Goal: Task Accomplishment & Management: Use online tool/utility

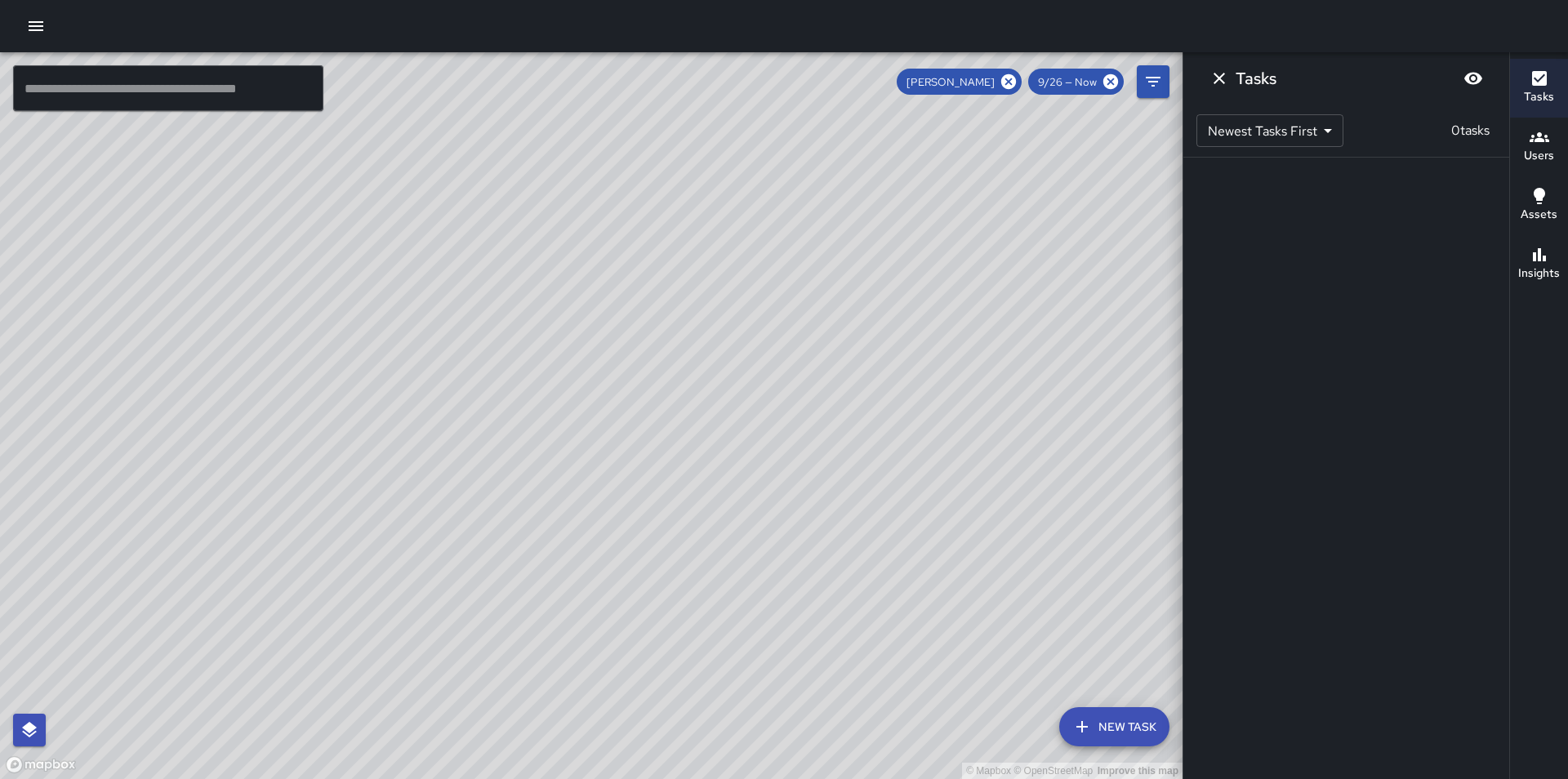
scroll to position [134, 0]
click at [1007, 83] on icon at bounding box center [1008, 81] width 15 height 15
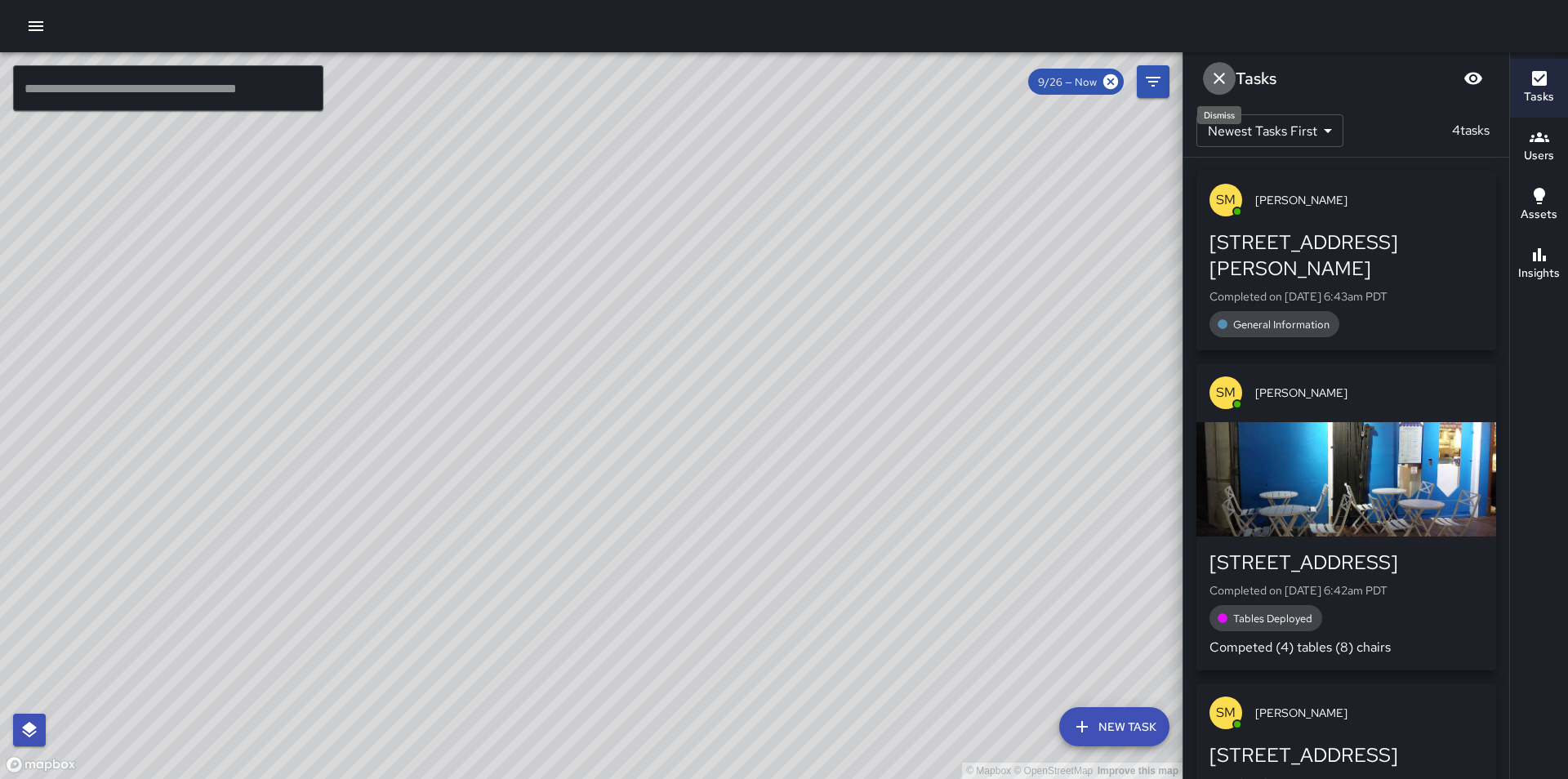
click at [1220, 83] on icon "Dismiss" at bounding box center [1219, 79] width 20 height 20
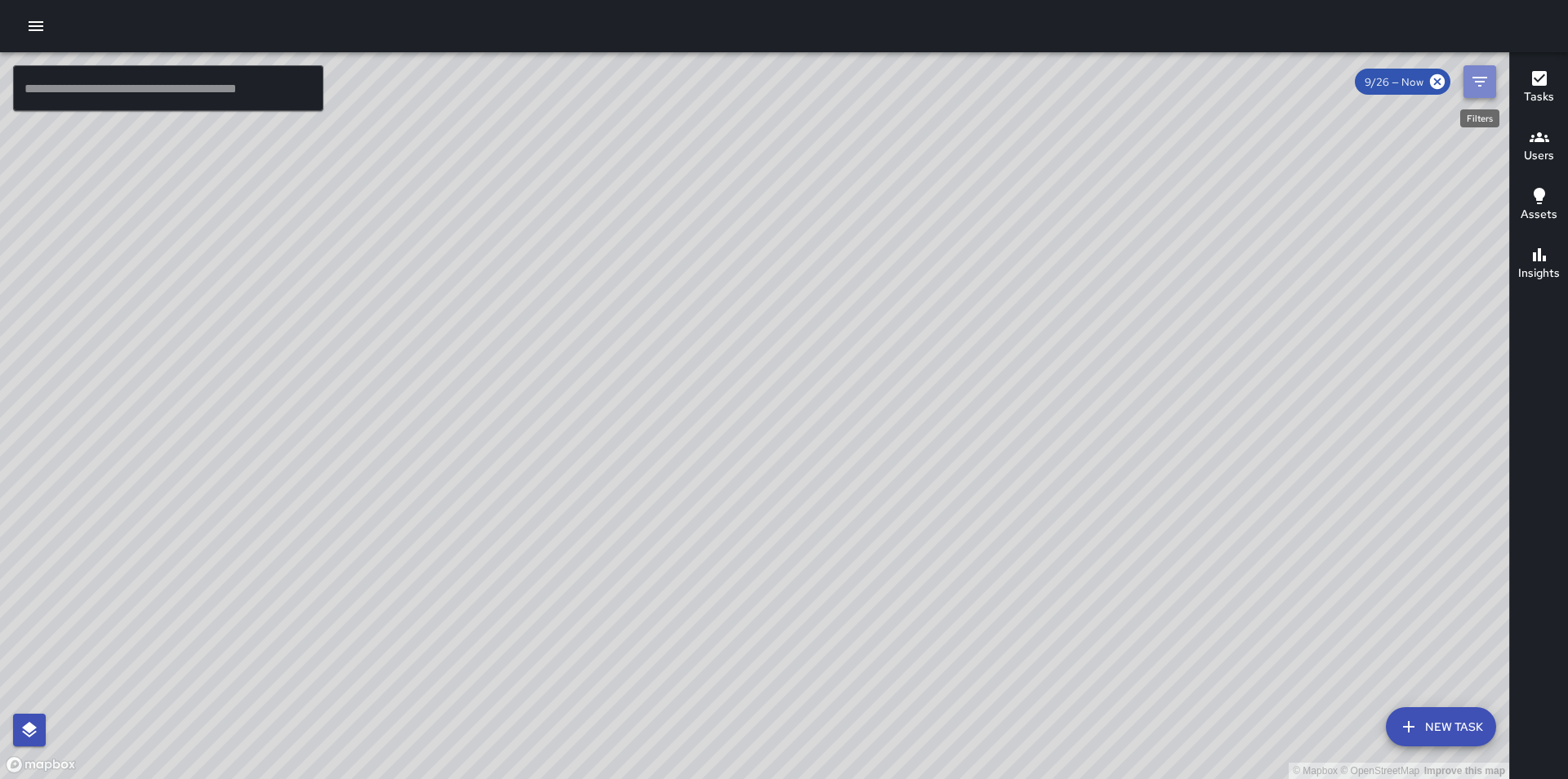
click at [1473, 85] on icon "Filters" at bounding box center [1479, 81] width 20 height 20
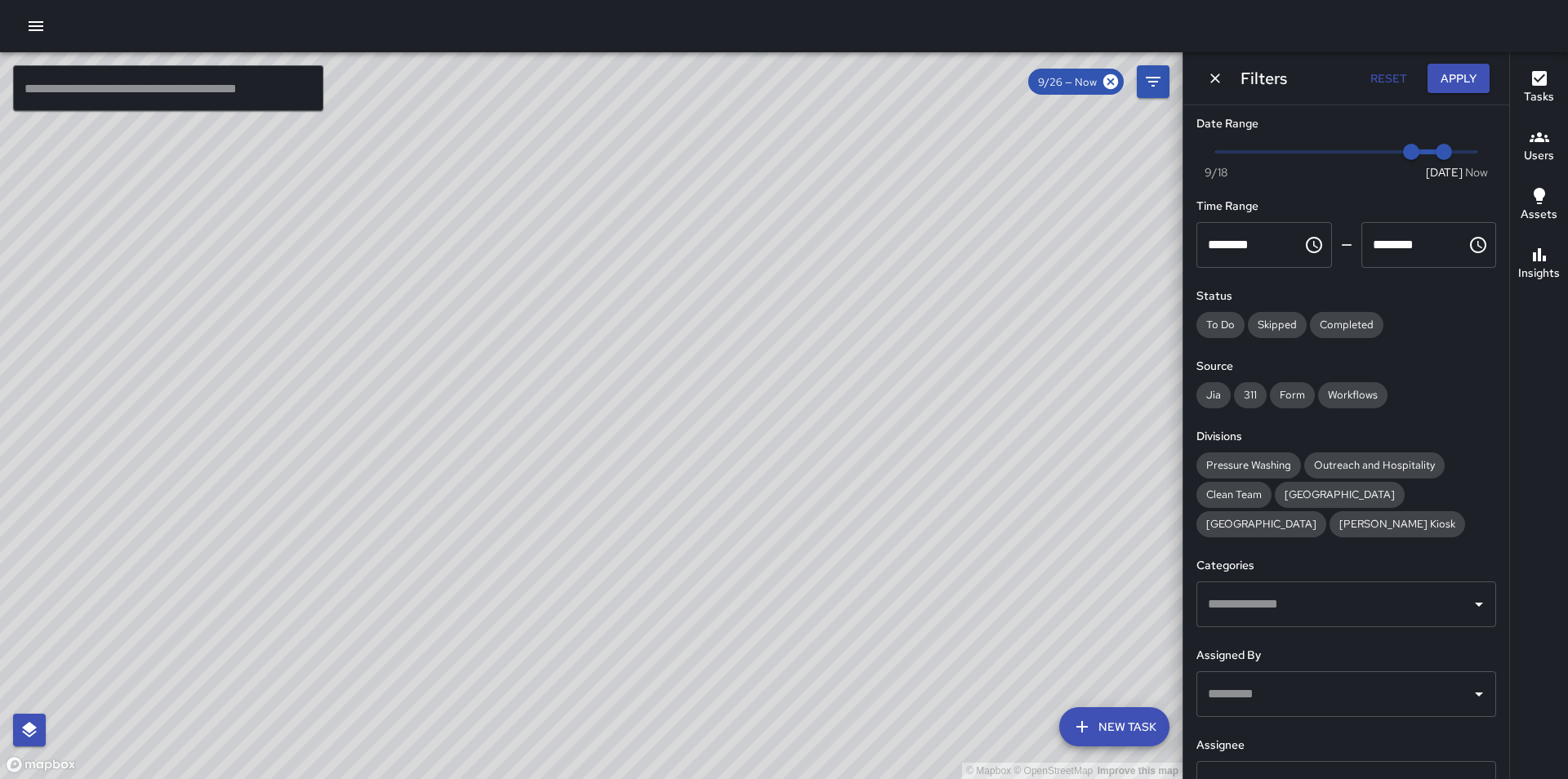
scroll to position [0, 0]
click at [1386, 76] on button "Reset" at bounding box center [1388, 79] width 53 height 30
type input "*"
click at [1009, 226] on div "© Mapbox © OpenStreetMap Improve this map" at bounding box center [591, 416] width 1182 height 727
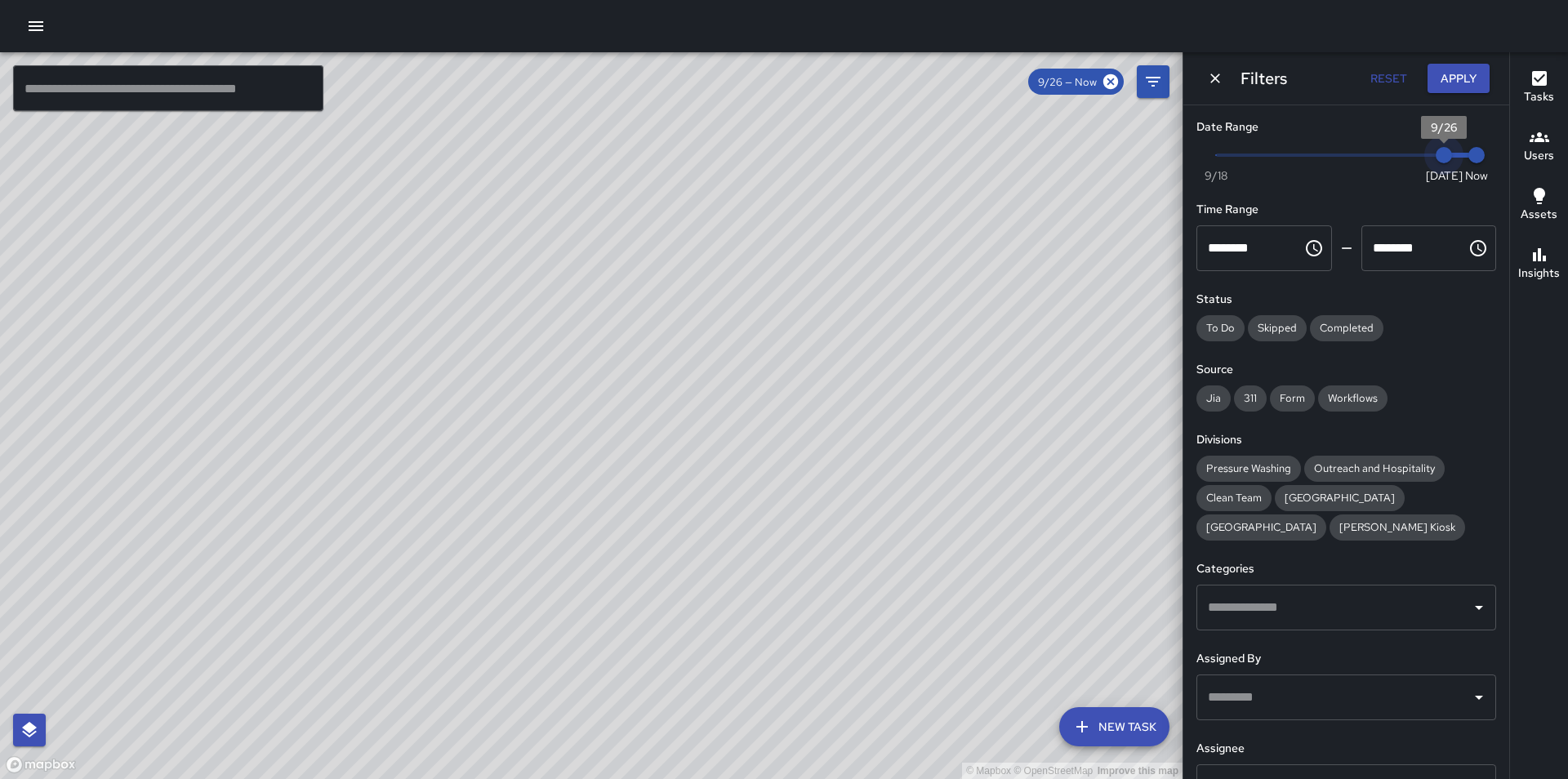
type input "*"
drag, startPoint x: 1430, startPoint y: 149, endPoint x: 1413, endPoint y: 151, distance: 17.1
click at [1413, 151] on span "9/25" at bounding box center [1411, 154] width 16 height 16
click at [1433, 155] on span "Now Today 9/18 9/25 6:48 am" at bounding box center [1346, 155] width 260 height 24
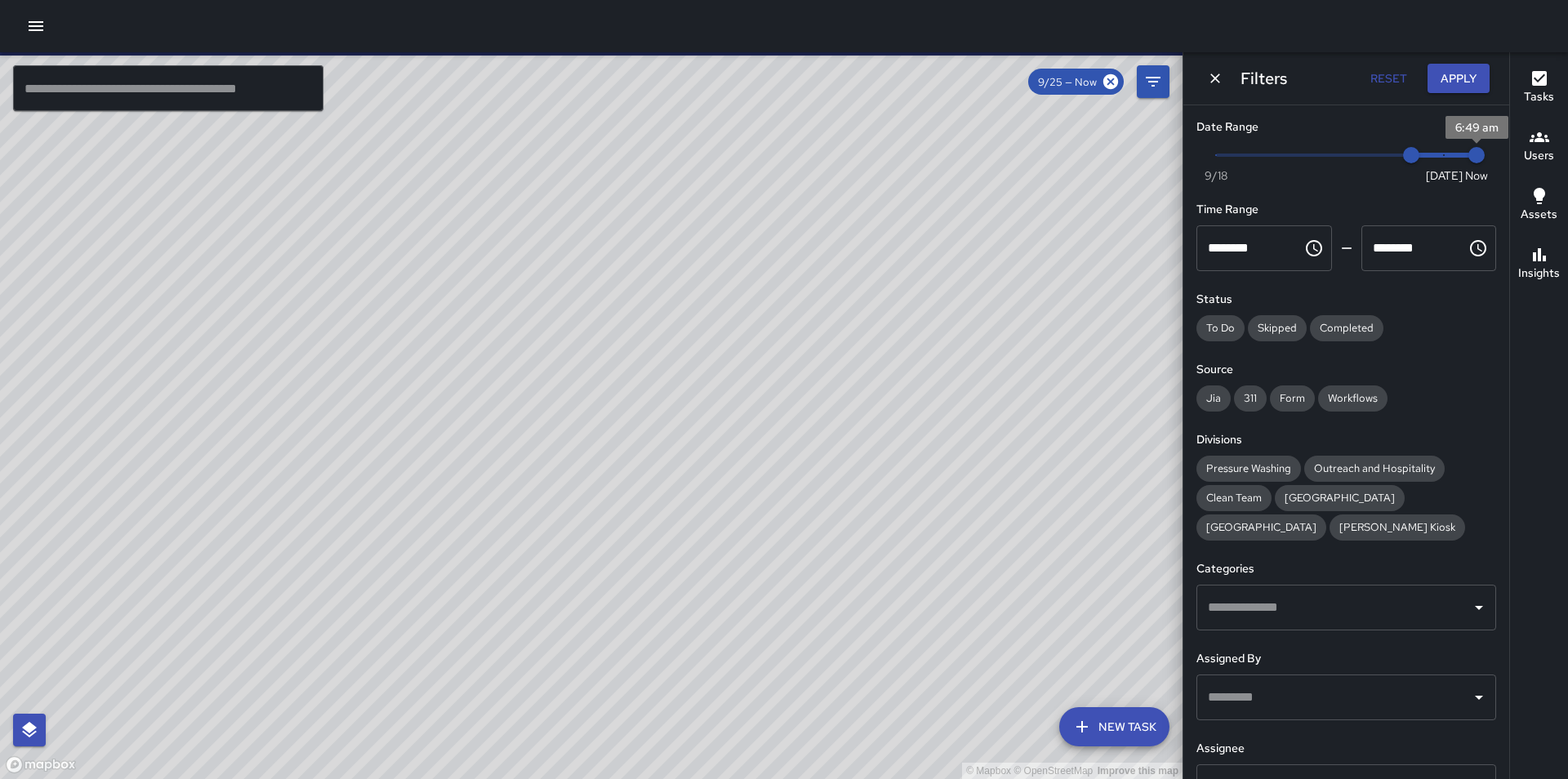
type input "*"
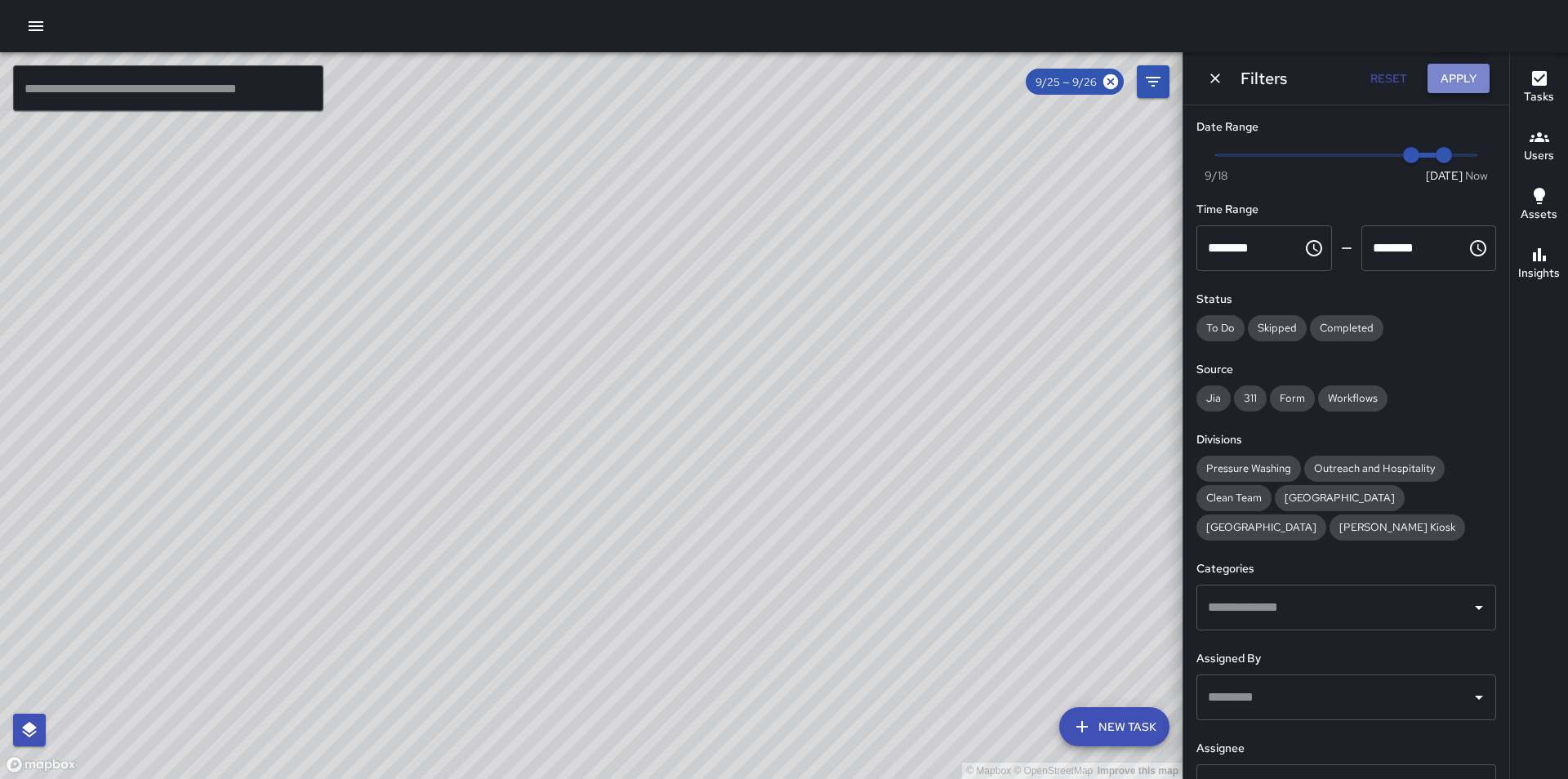
click at [1464, 69] on button "Apply" at bounding box center [1458, 79] width 62 height 30
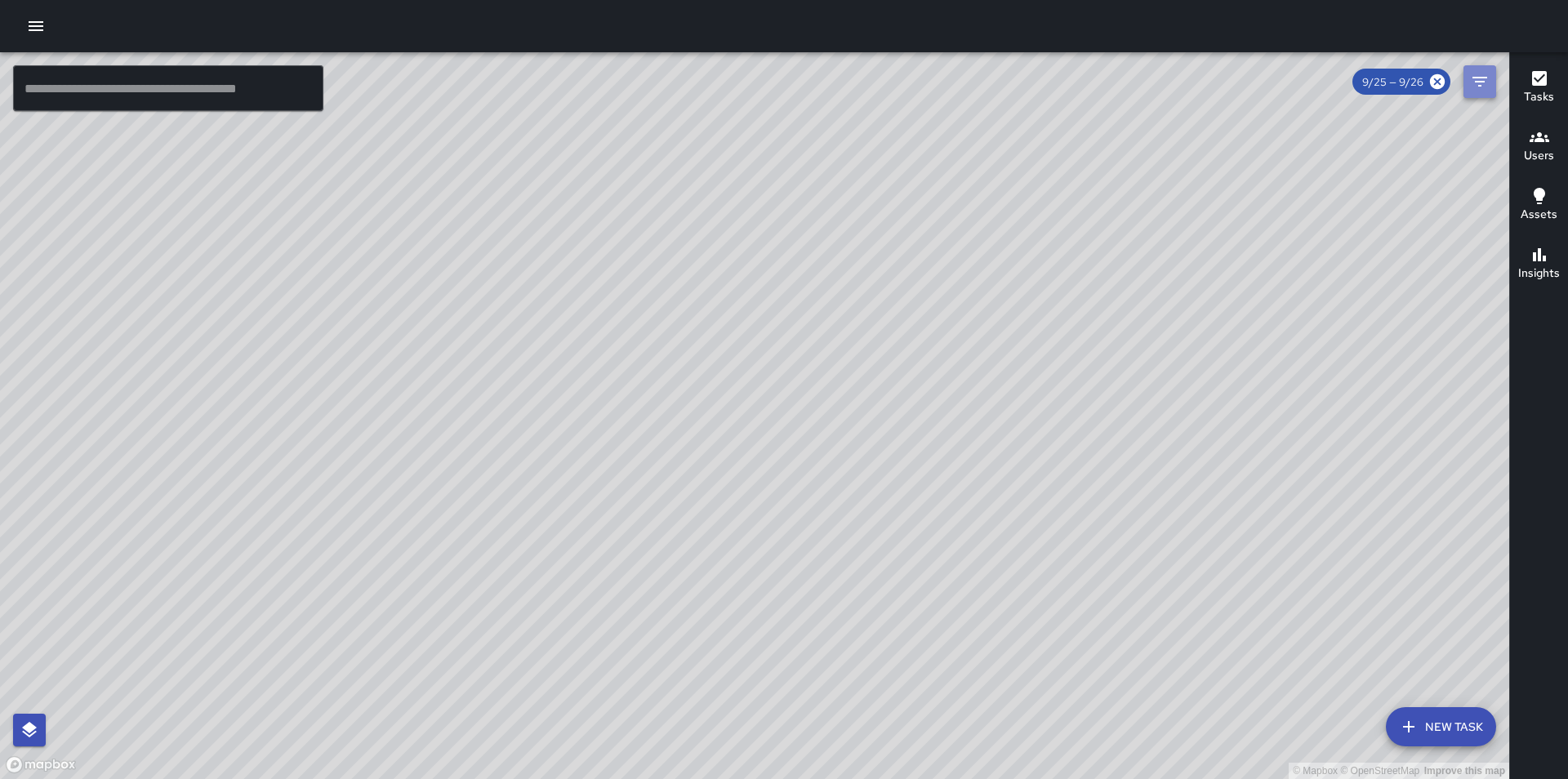
click at [1483, 77] on icon "Filters" at bounding box center [1479, 81] width 15 height 9
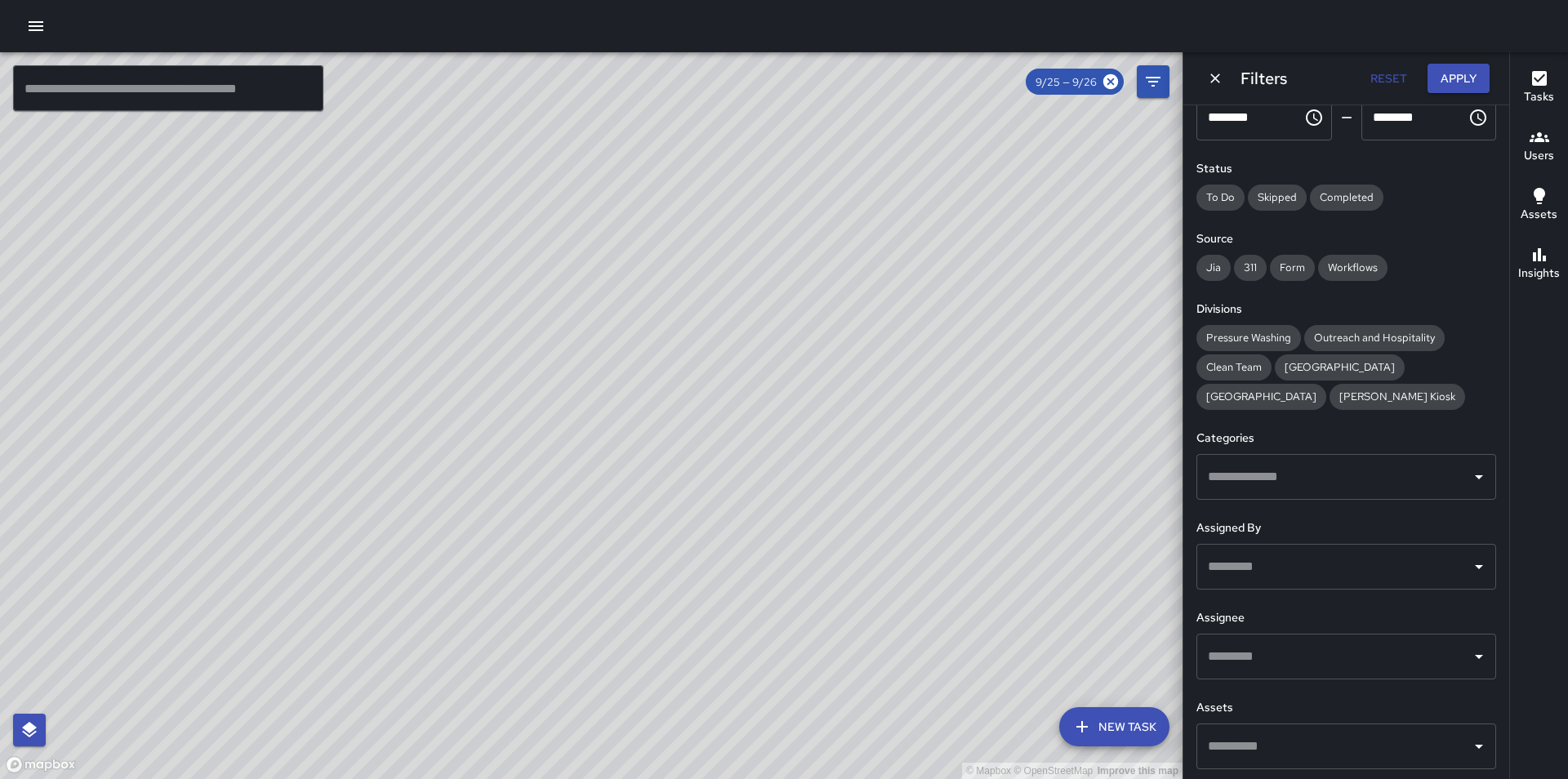
scroll to position [134, 0]
click at [1396, 657] on input "text" at bounding box center [1334, 653] width 260 height 31
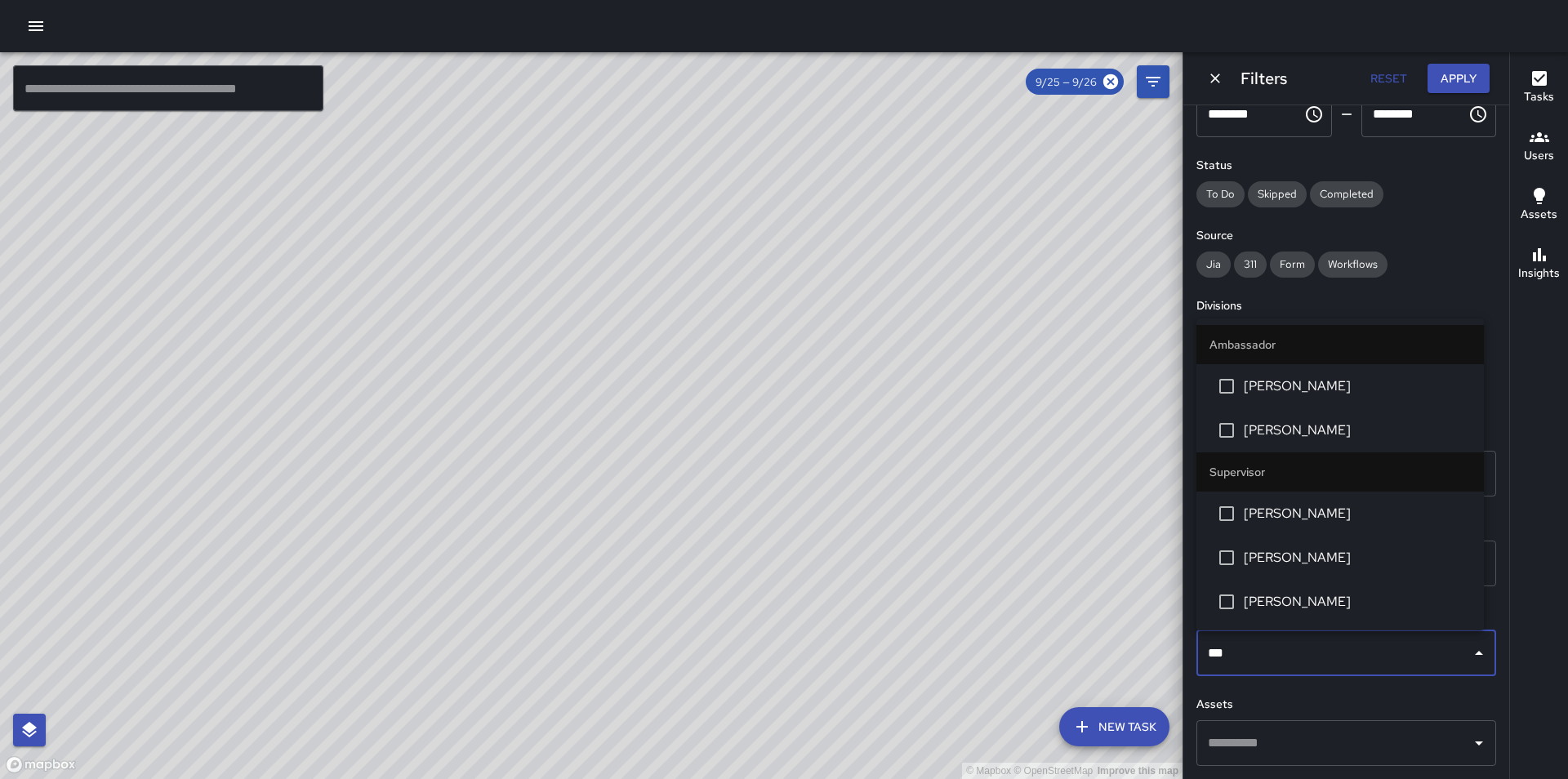
type input "****"
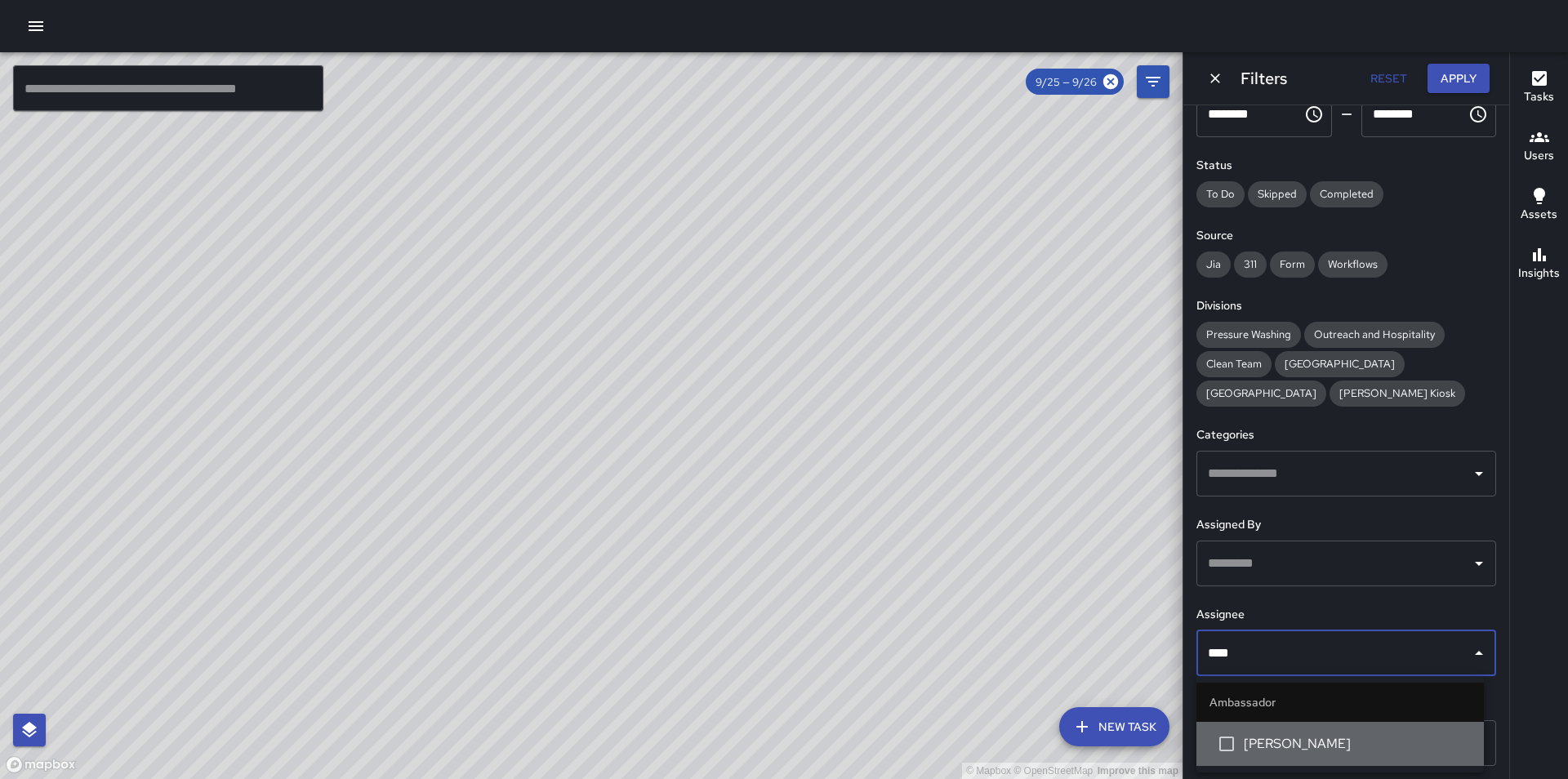
click at [1363, 757] on li "[PERSON_NAME]" at bounding box center [1339, 744] width 287 height 44
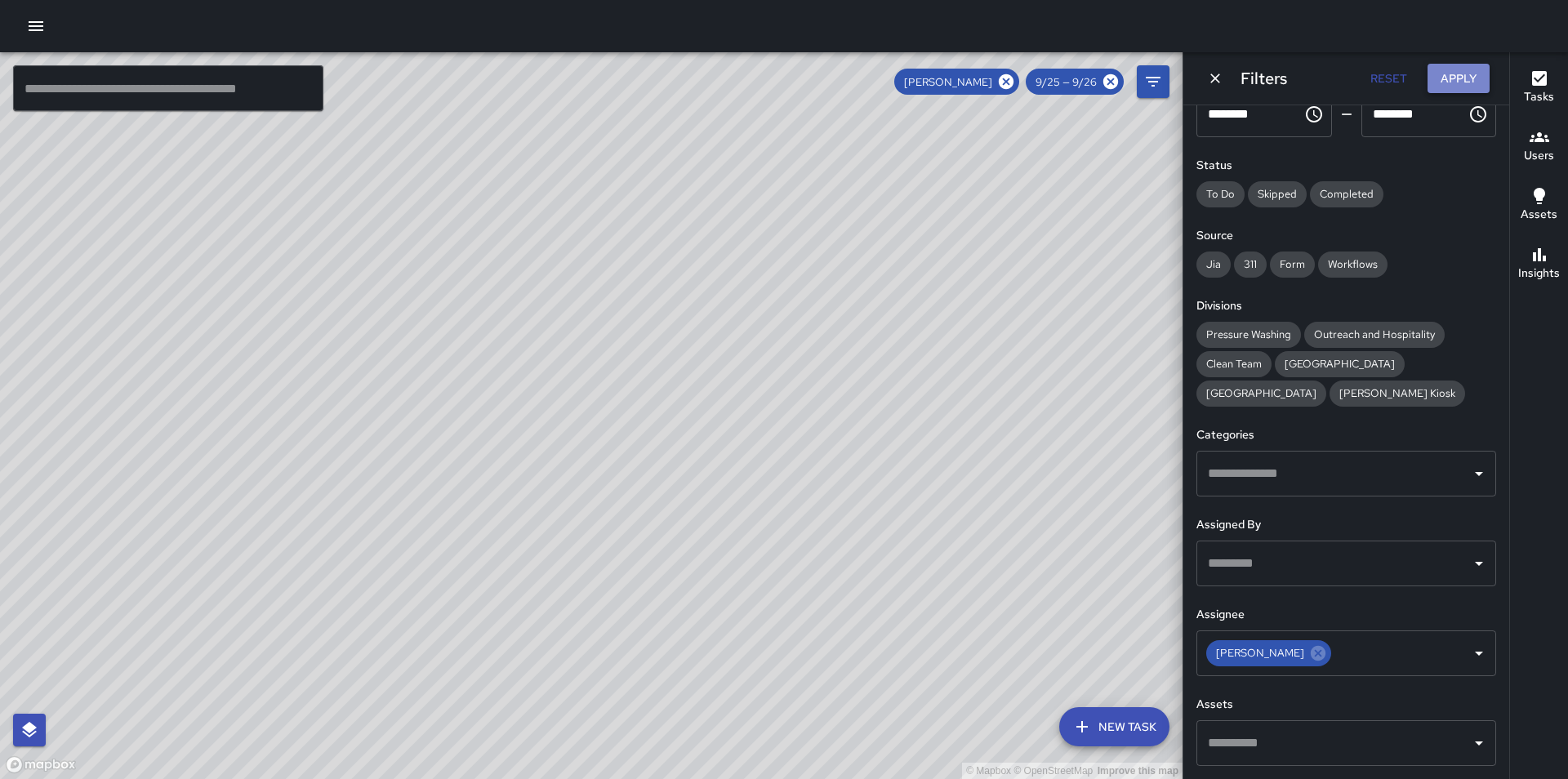
click at [1467, 74] on button "Apply" at bounding box center [1458, 79] width 62 height 30
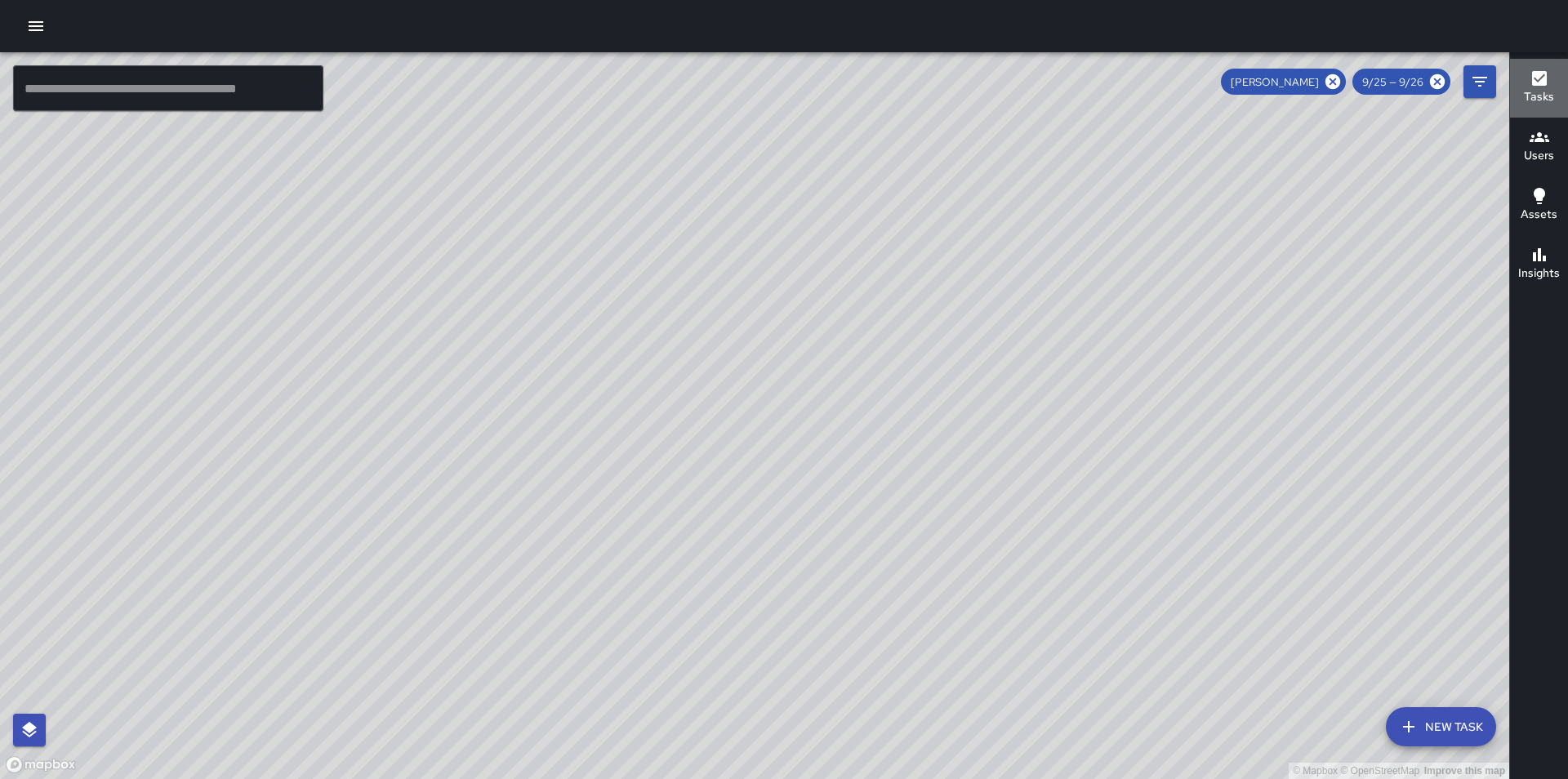
click at [1539, 87] on icon "button" at bounding box center [1539, 79] width 20 height 20
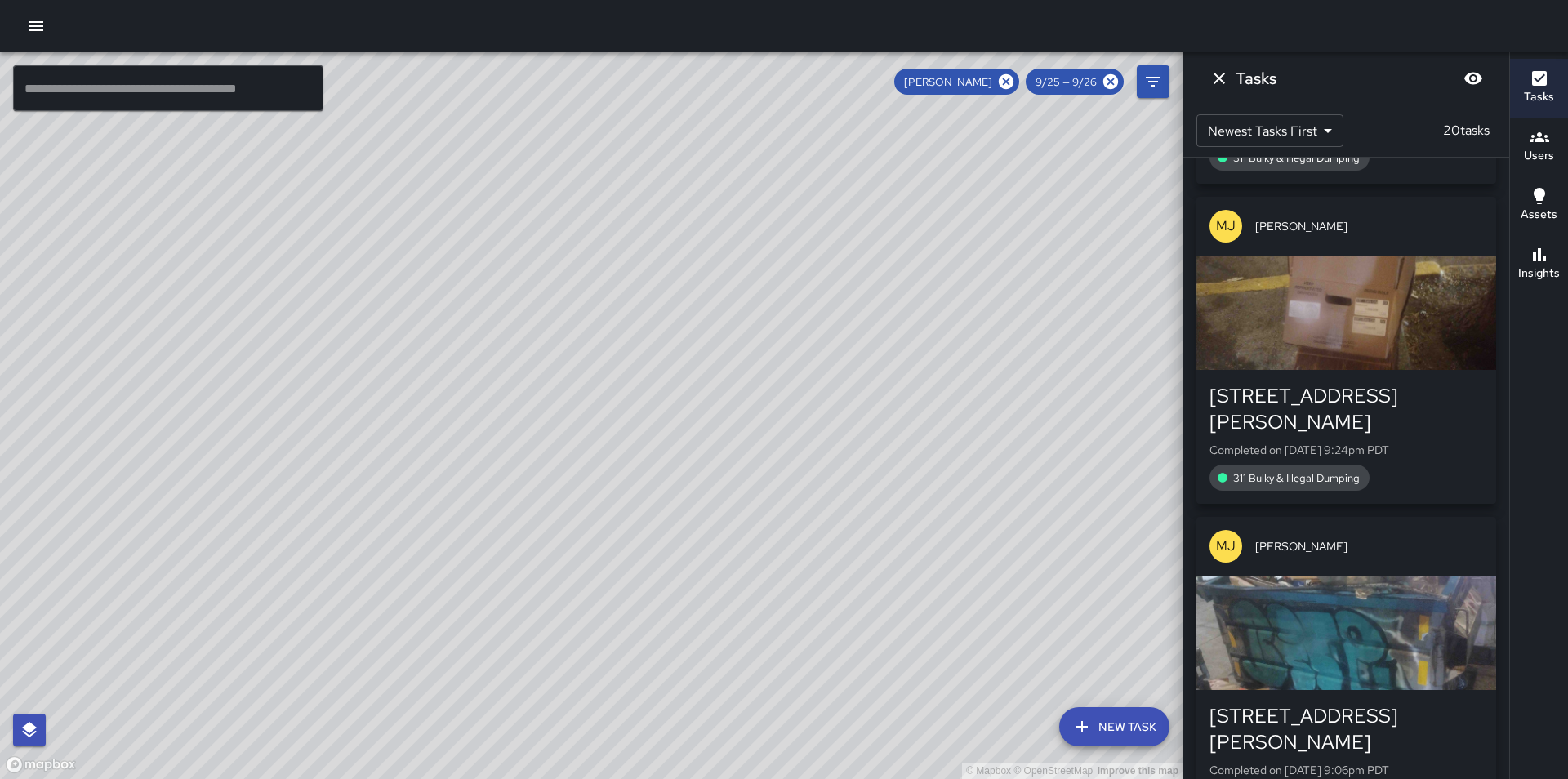
scroll to position [2875, 0]
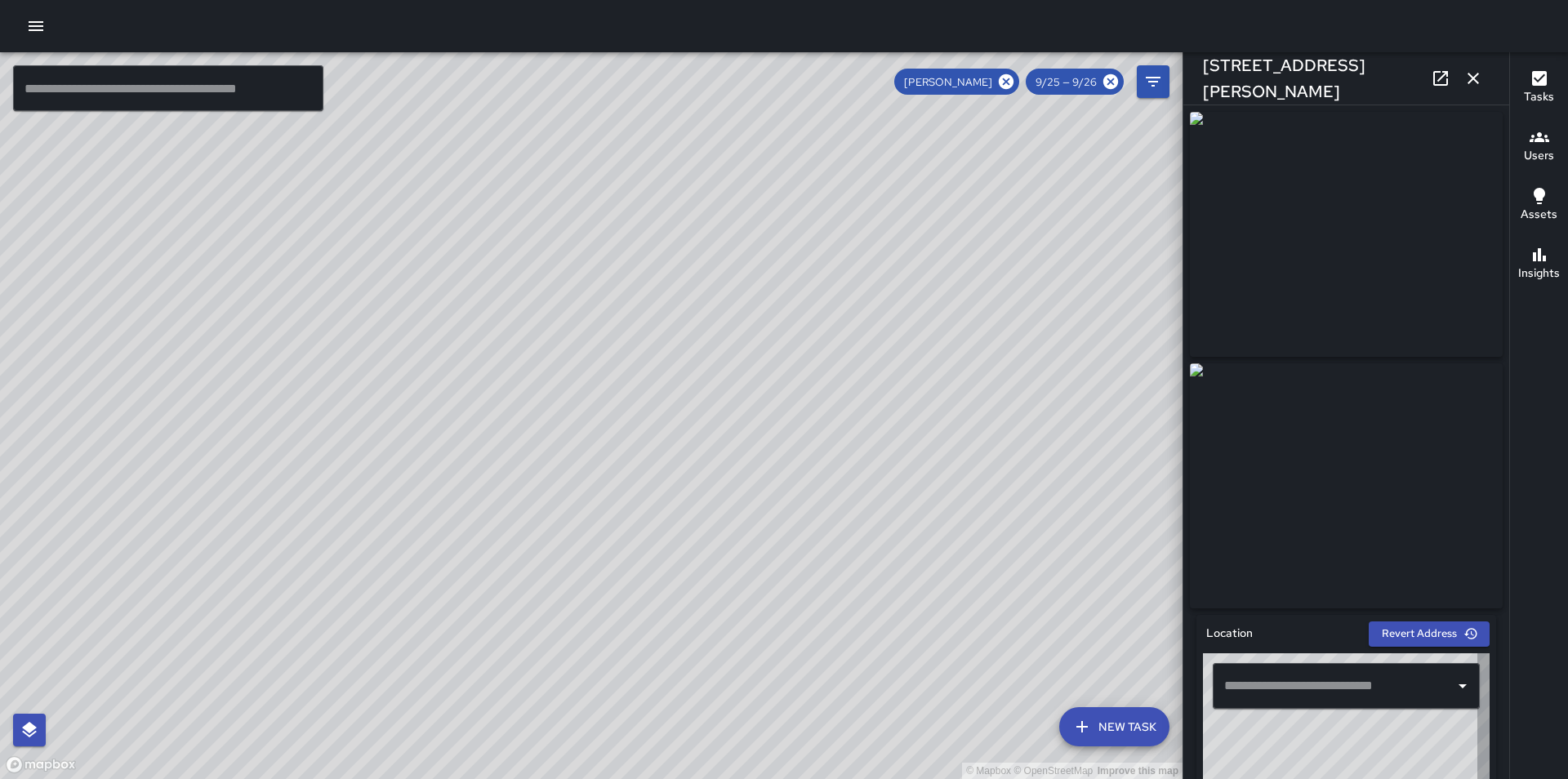
type input "**********"
click at [1450, 304] on img at bounding box center [1345, 235] width 313 height 245
click at [1439, 81] on icon at bounding box center [1440, 79] width 20 height 20
click at [1477, 70] on icon "button" at bounding box center [1473, 79] width 20 height 20
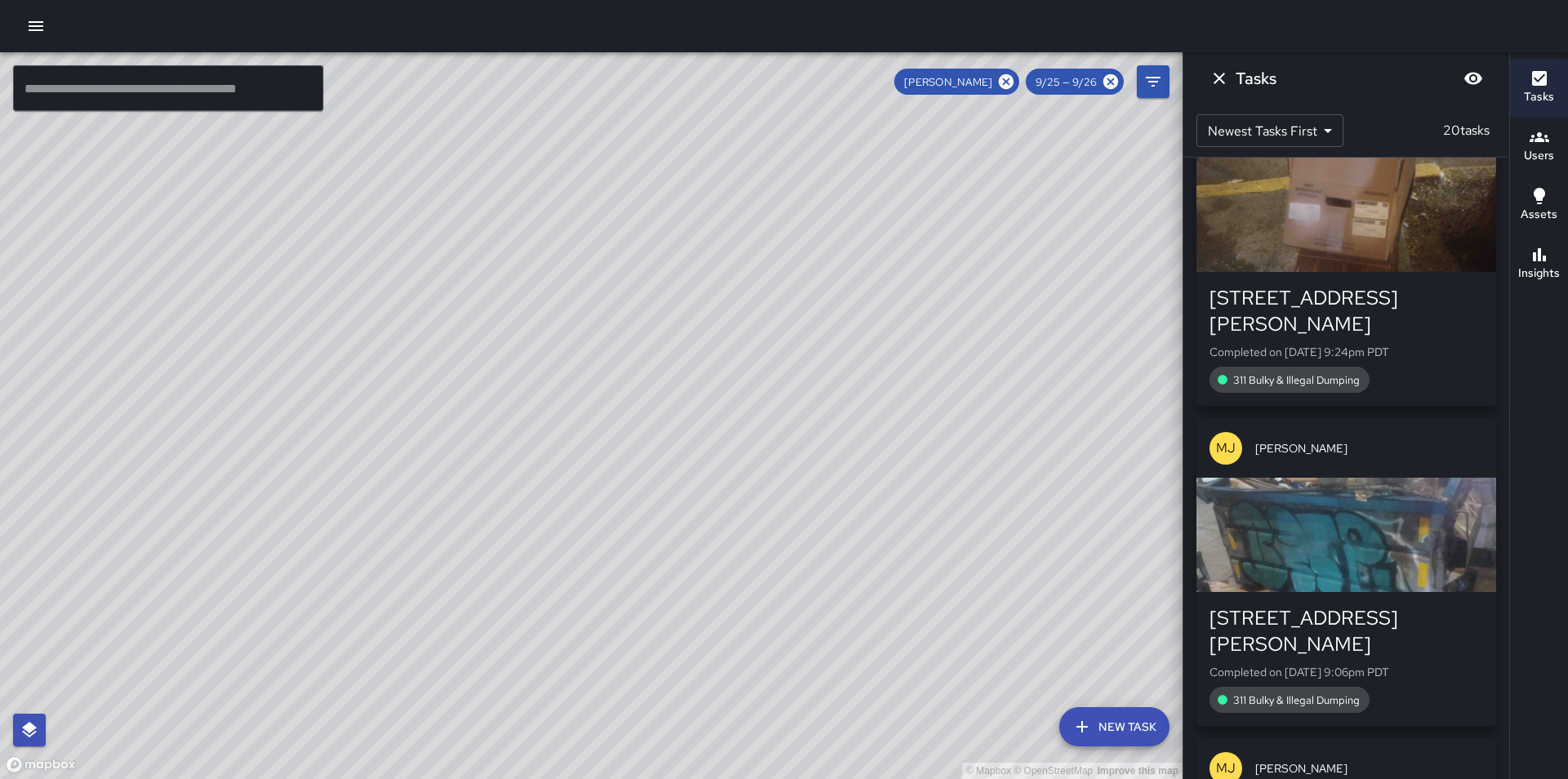
click at [1421, 478] on div "button" at bounding box center [1345, 535] width 299 height 115
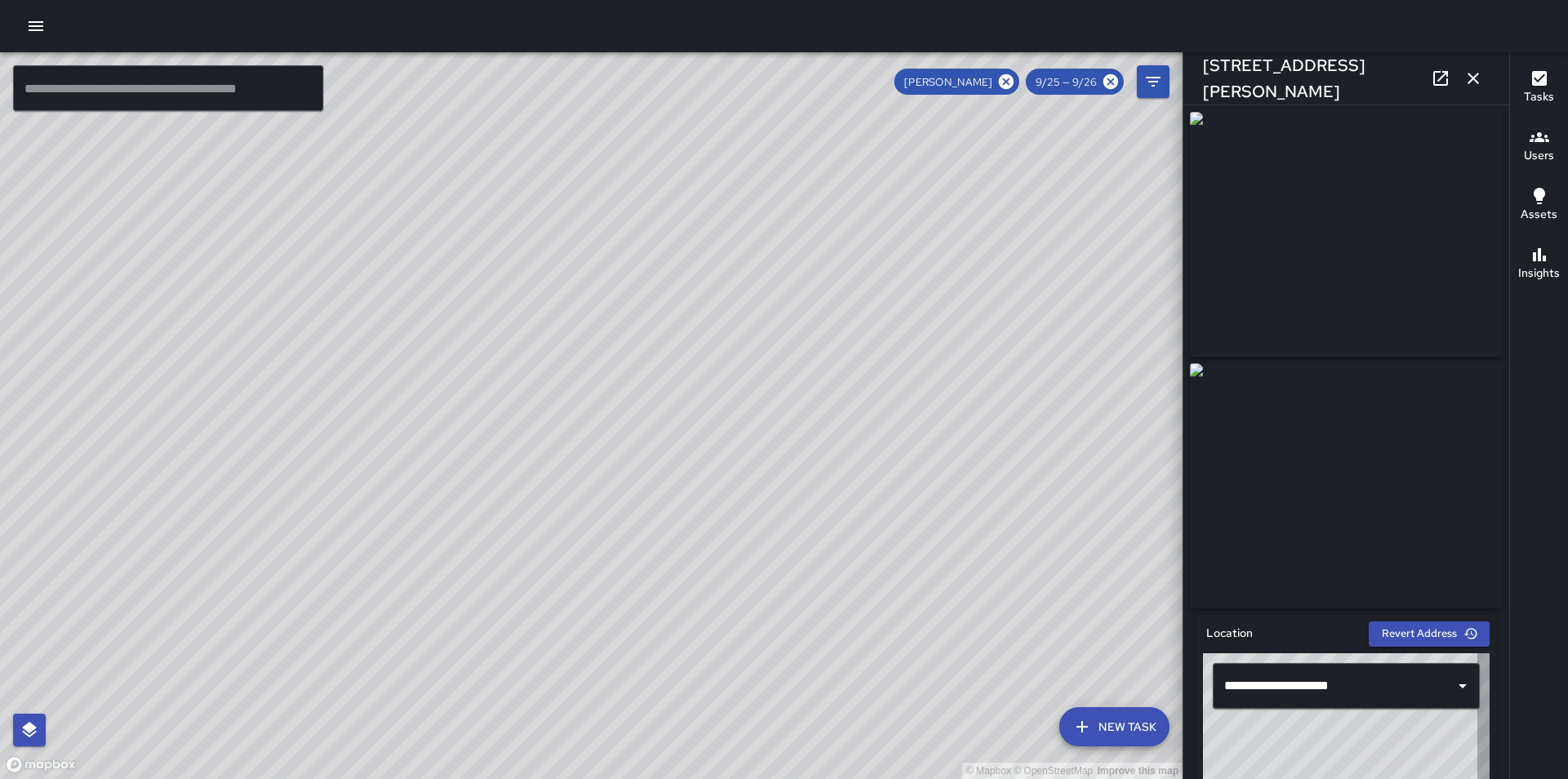
type input "**********"
click at [1445, 74] on icon at bounding box center [1440, 78] width 15 height 15
click at [1475, 77] on icon "button" at bounding box center [1472, 78] width 11 height 11
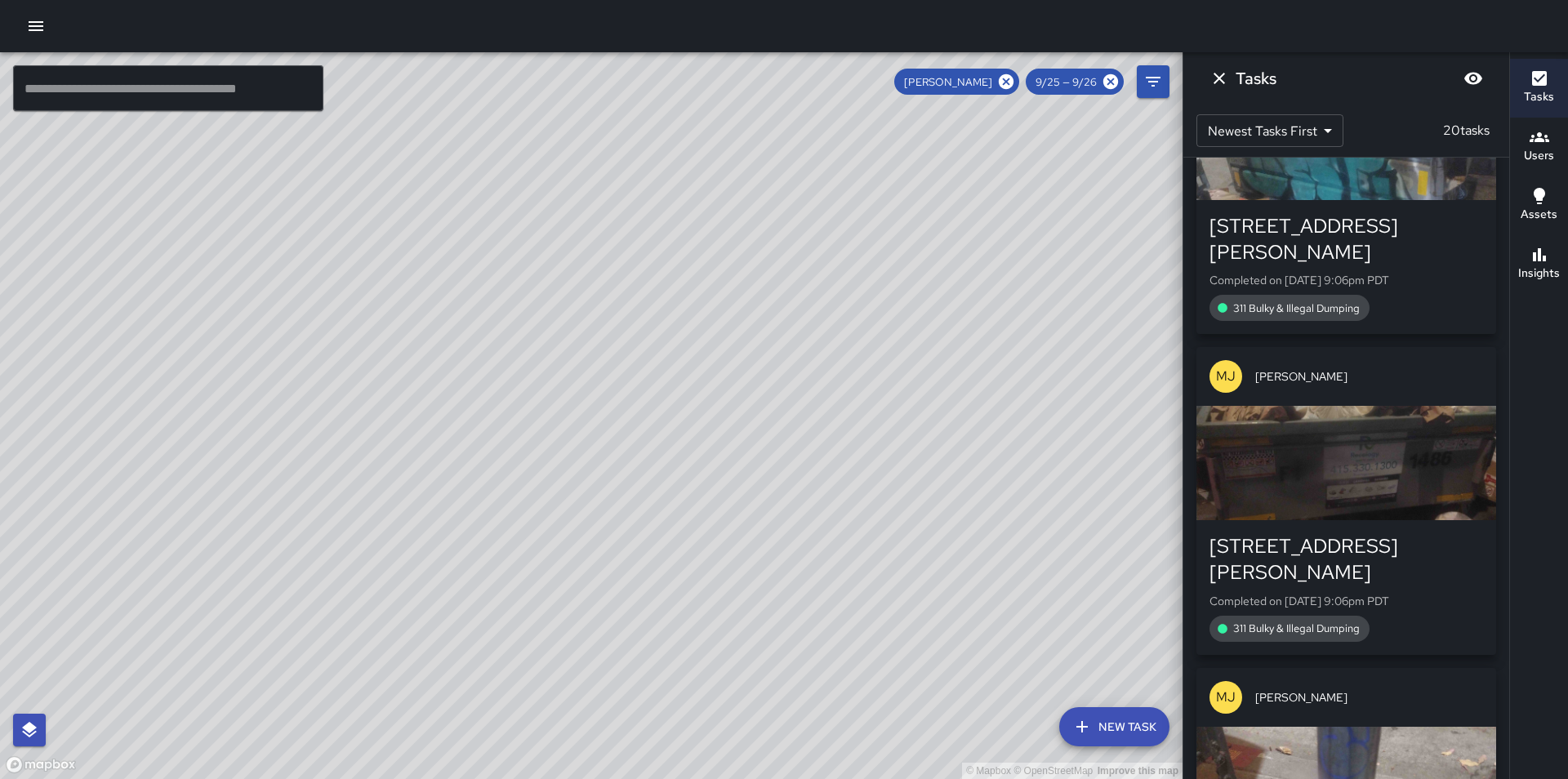
scroll to position [3627, 0]
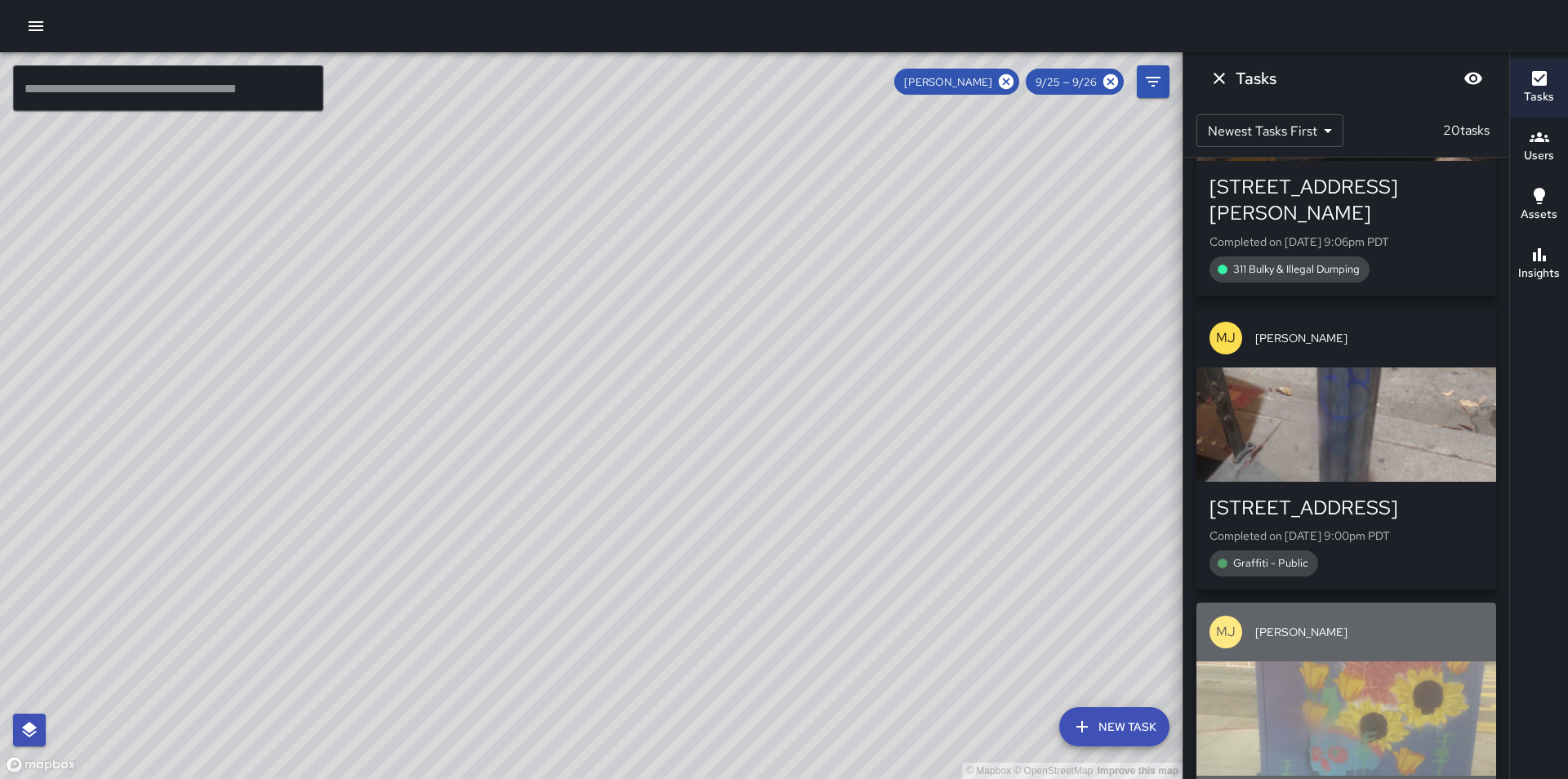
click at [1431, 662] on div "button" at bounding box center [1345, 719] width 299 height 115
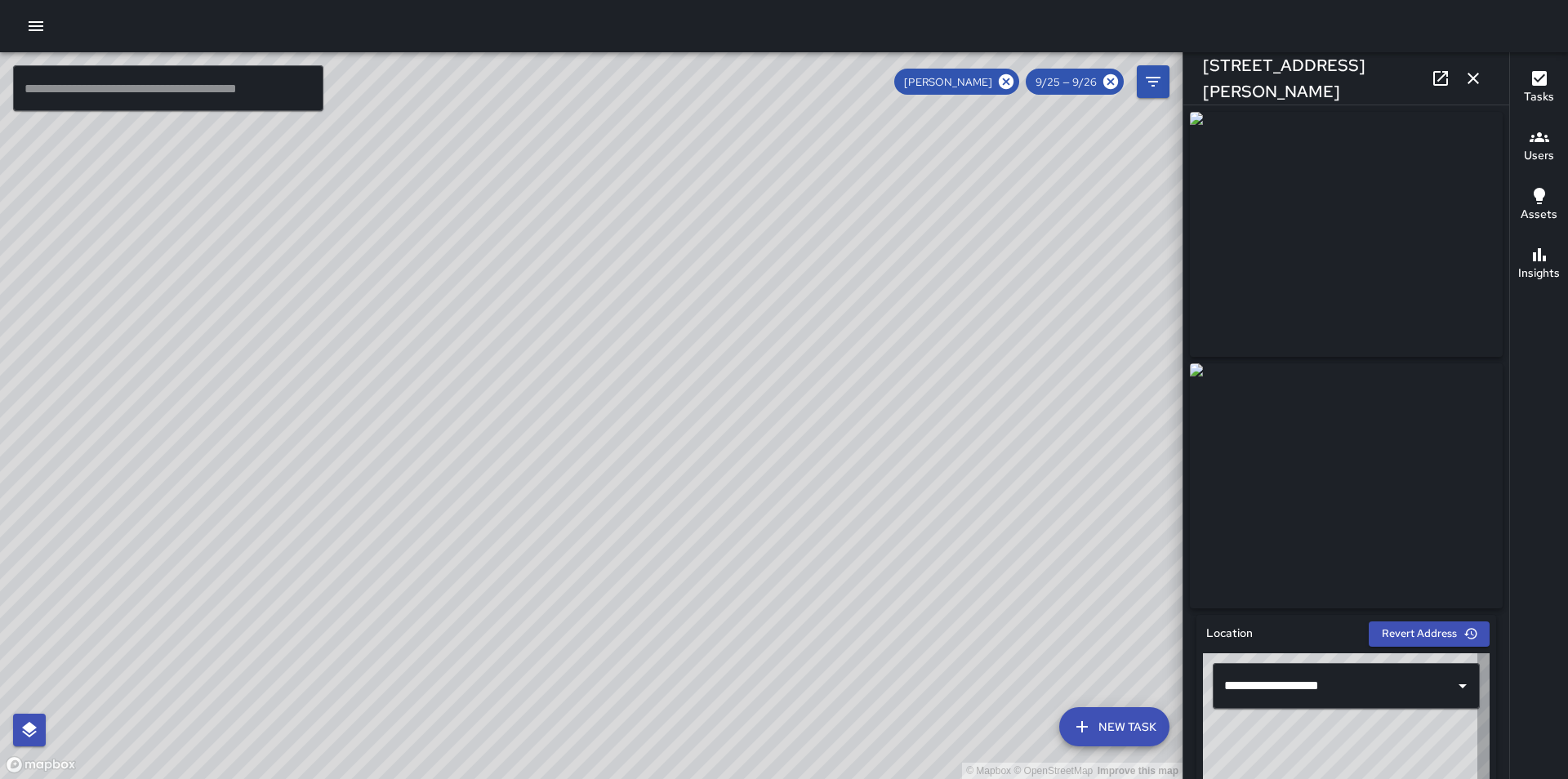
type input "**********"
click at [1472, 80] on icon "button" at bounding box center [1472, 78] width 11 height 11
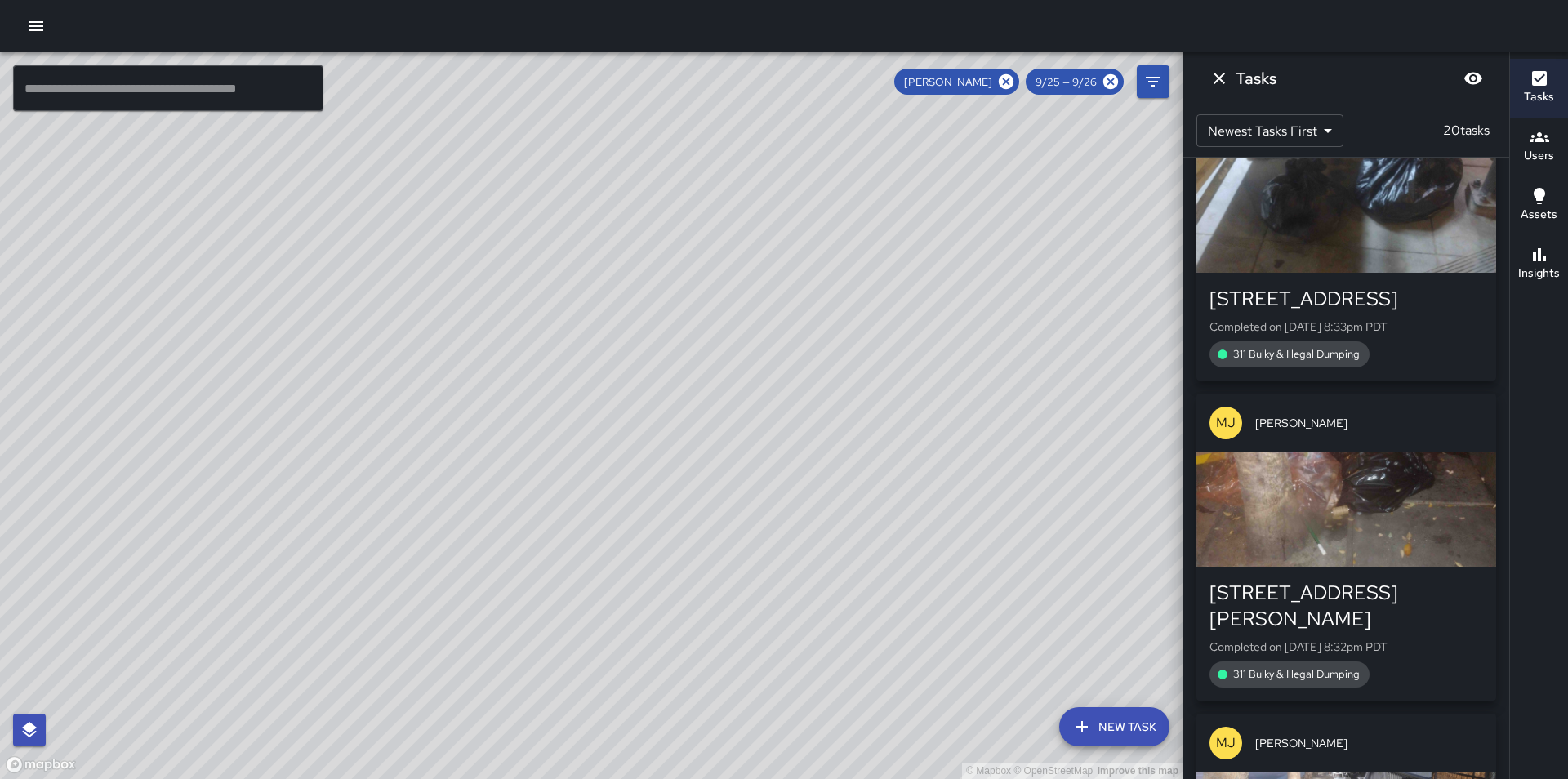
scroll to position [4868, 0]
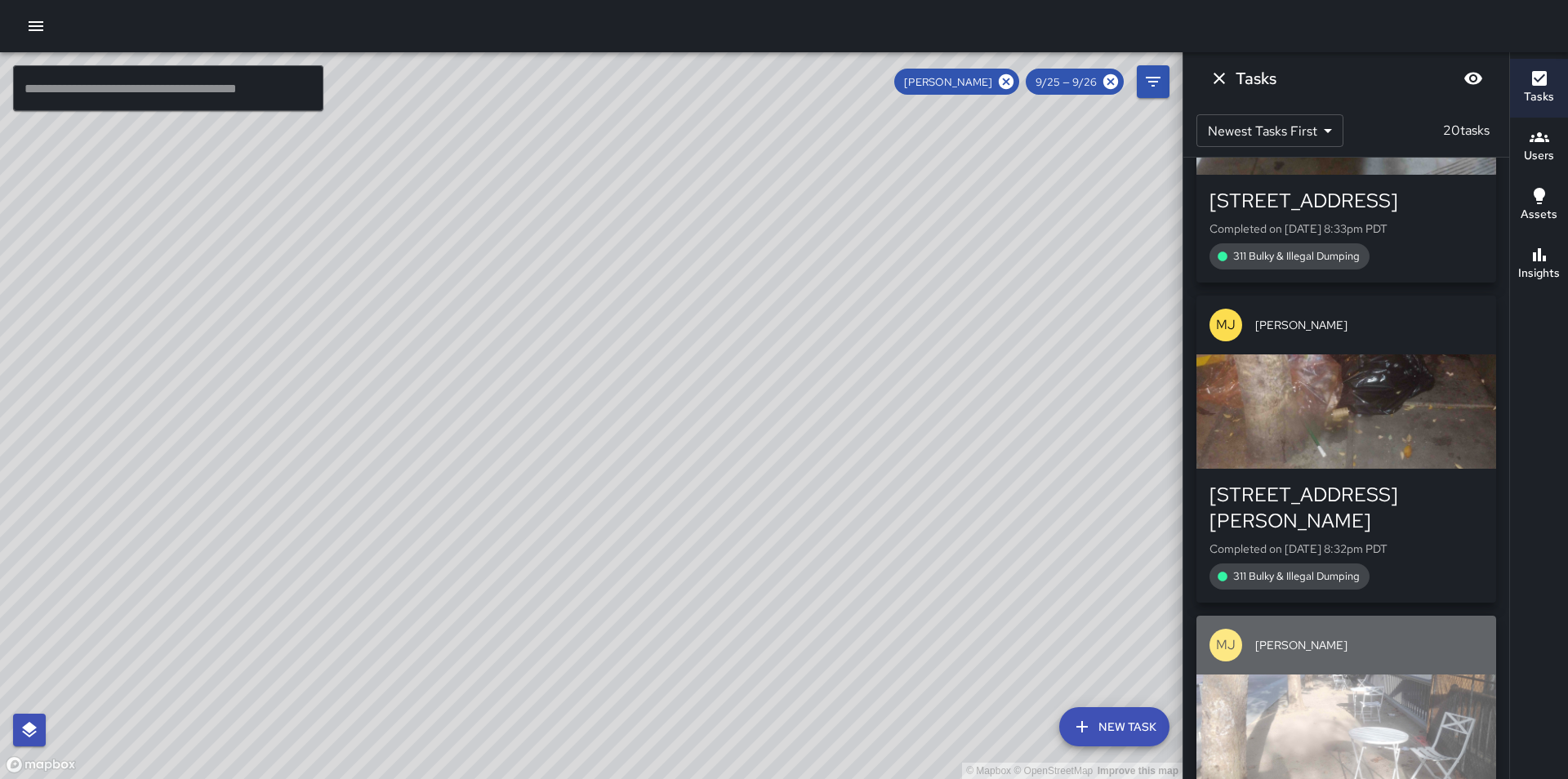
click at [1430, 675] on div "button" at bounding box center [1345, 732] width 299 height 115
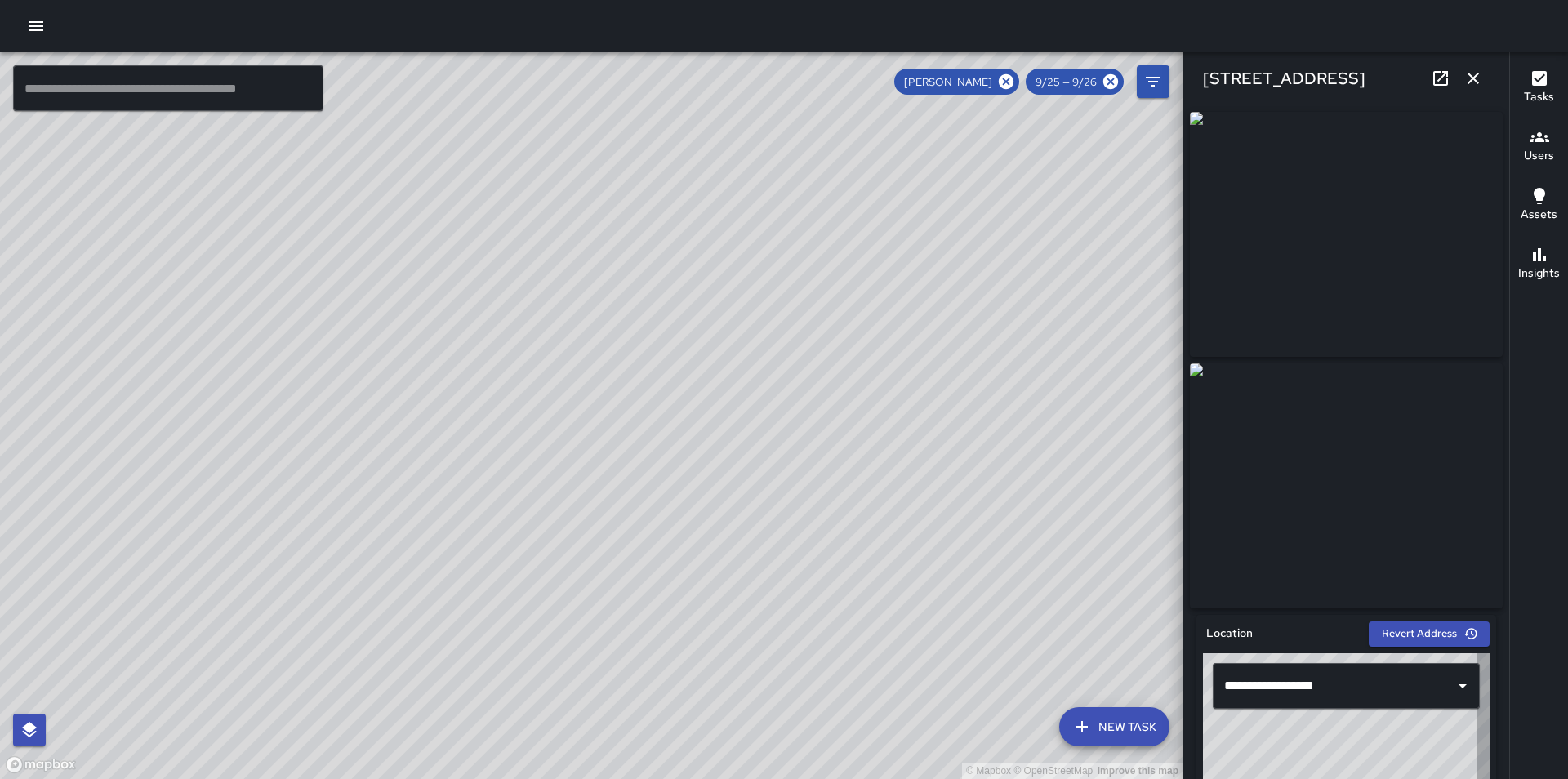
type input "**********"
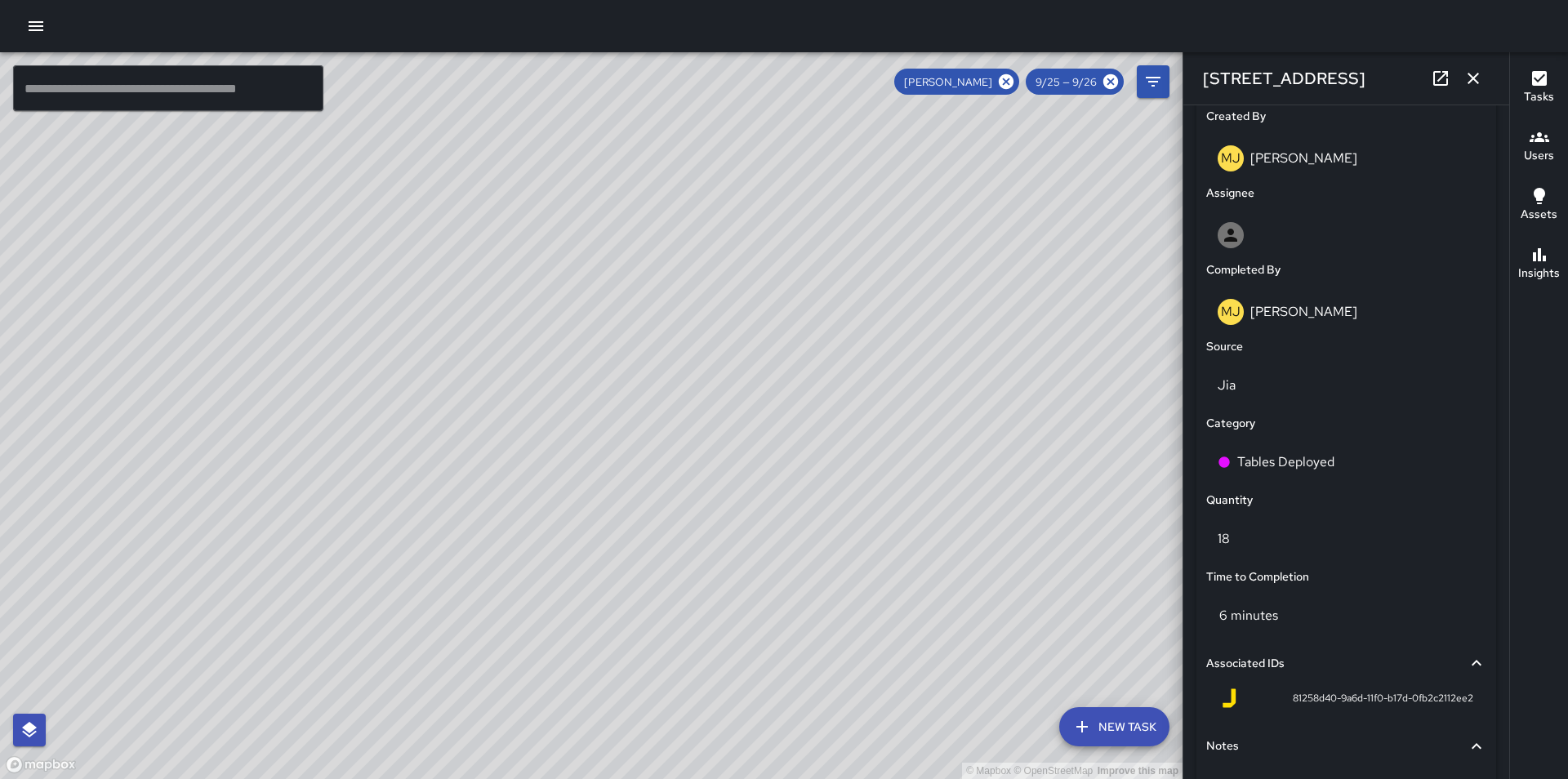
scroll to position [986, 0]
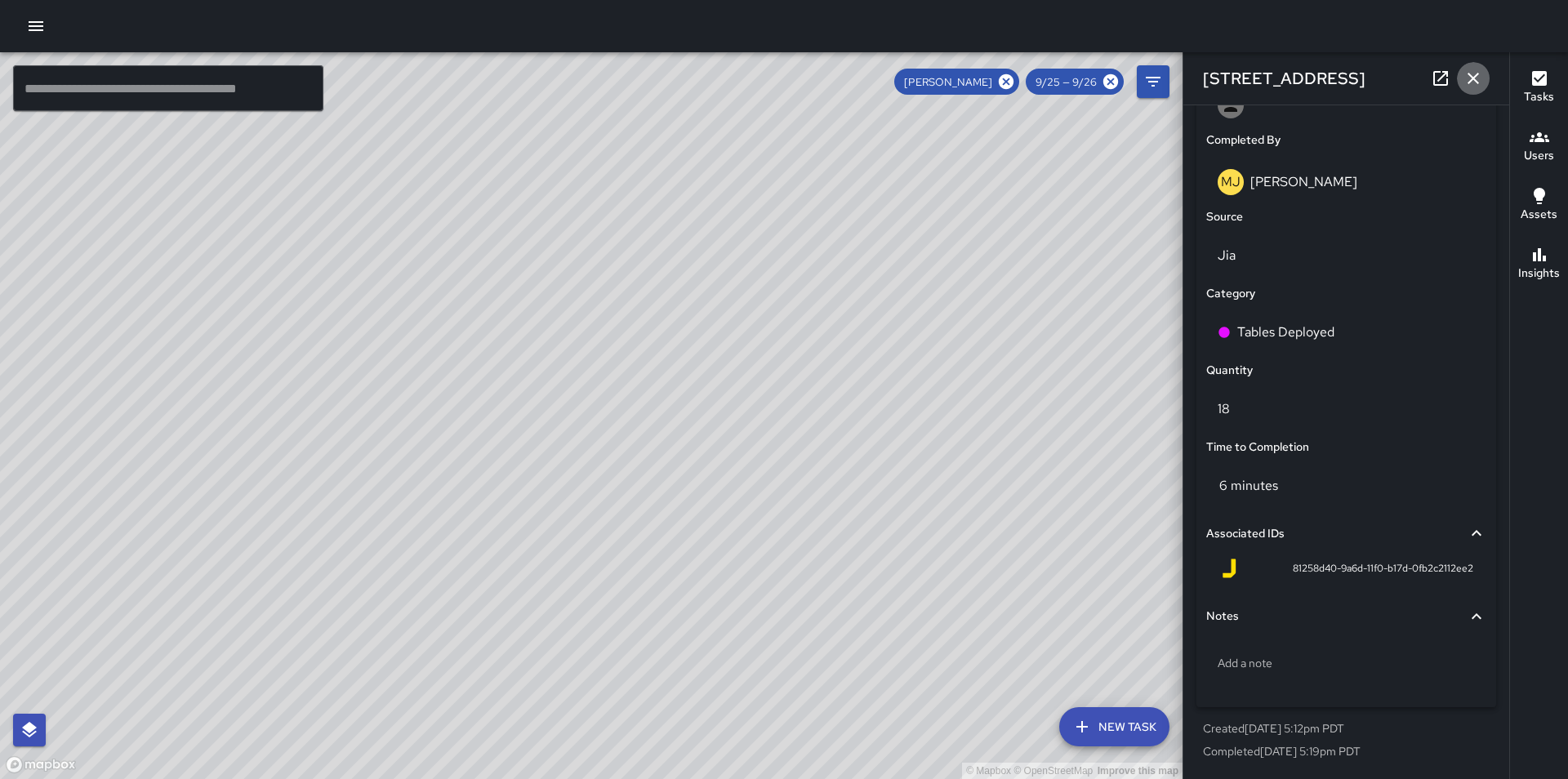
click at [1469, 85] on icon "button" at bounding box center [1473, 79] width 20 height 20
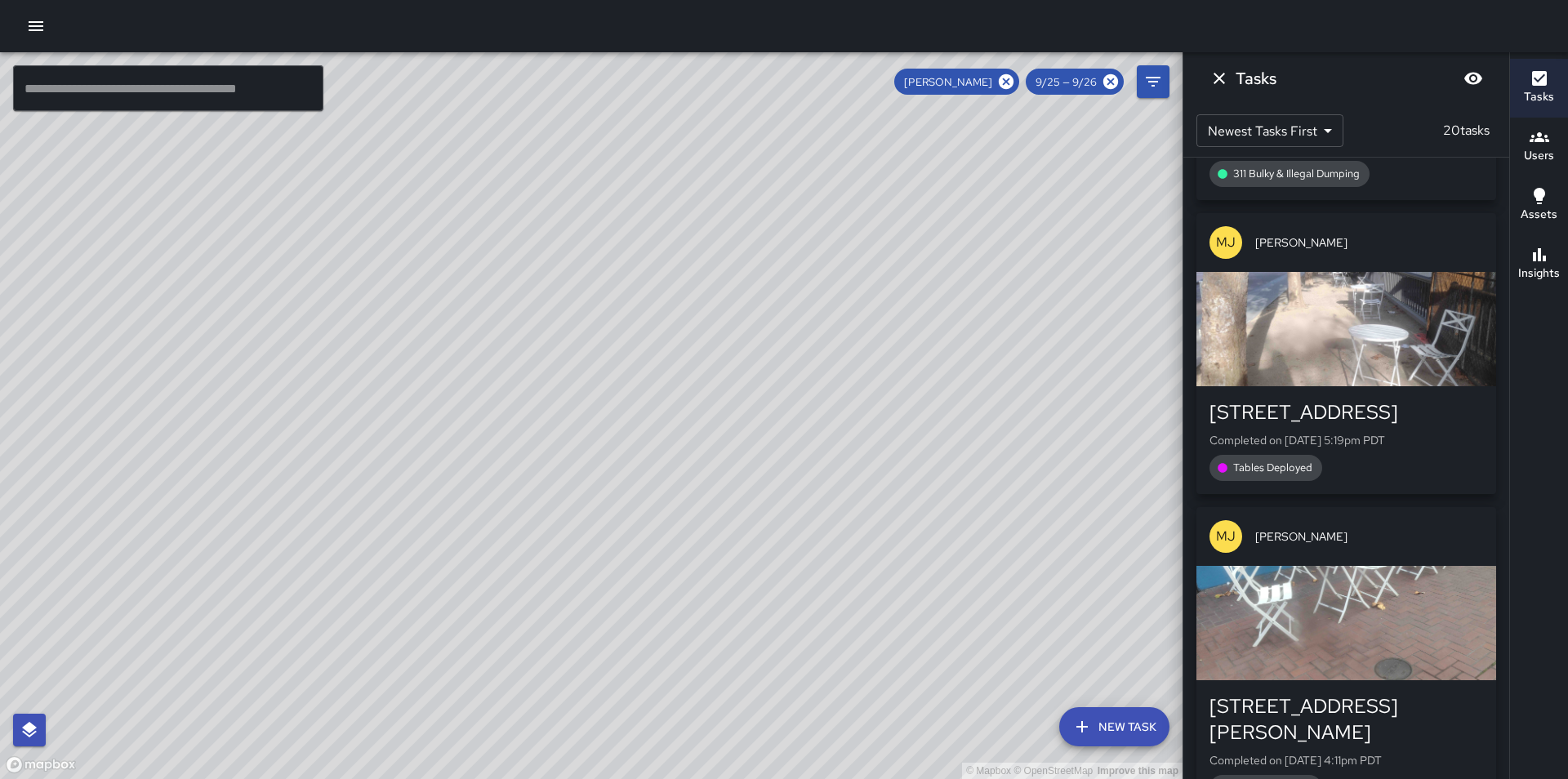
scroll to position [5273, 0]
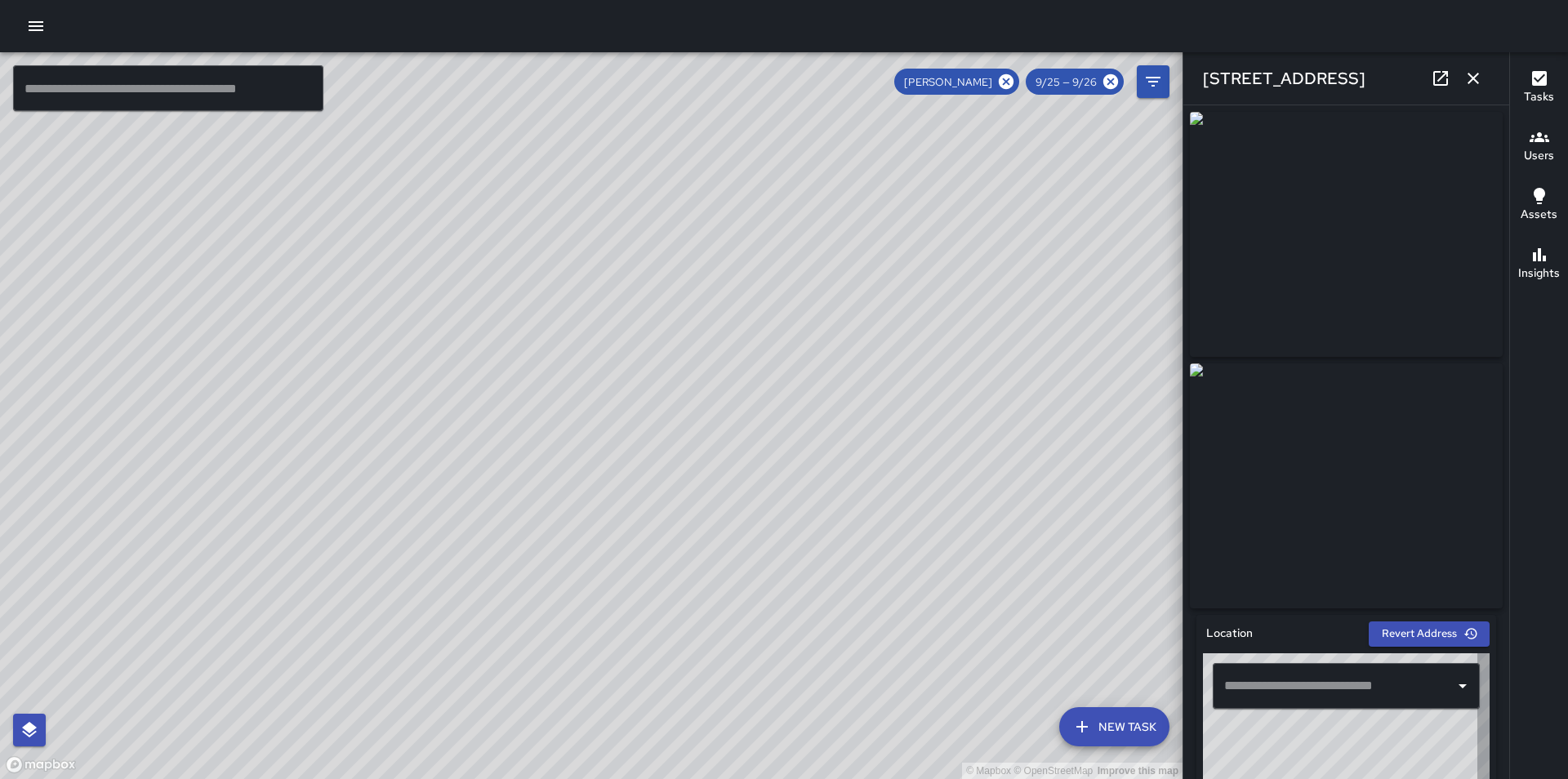
click at [1471, 84] on icon "button" at bounding box center [1473, 79] width 20 height 20
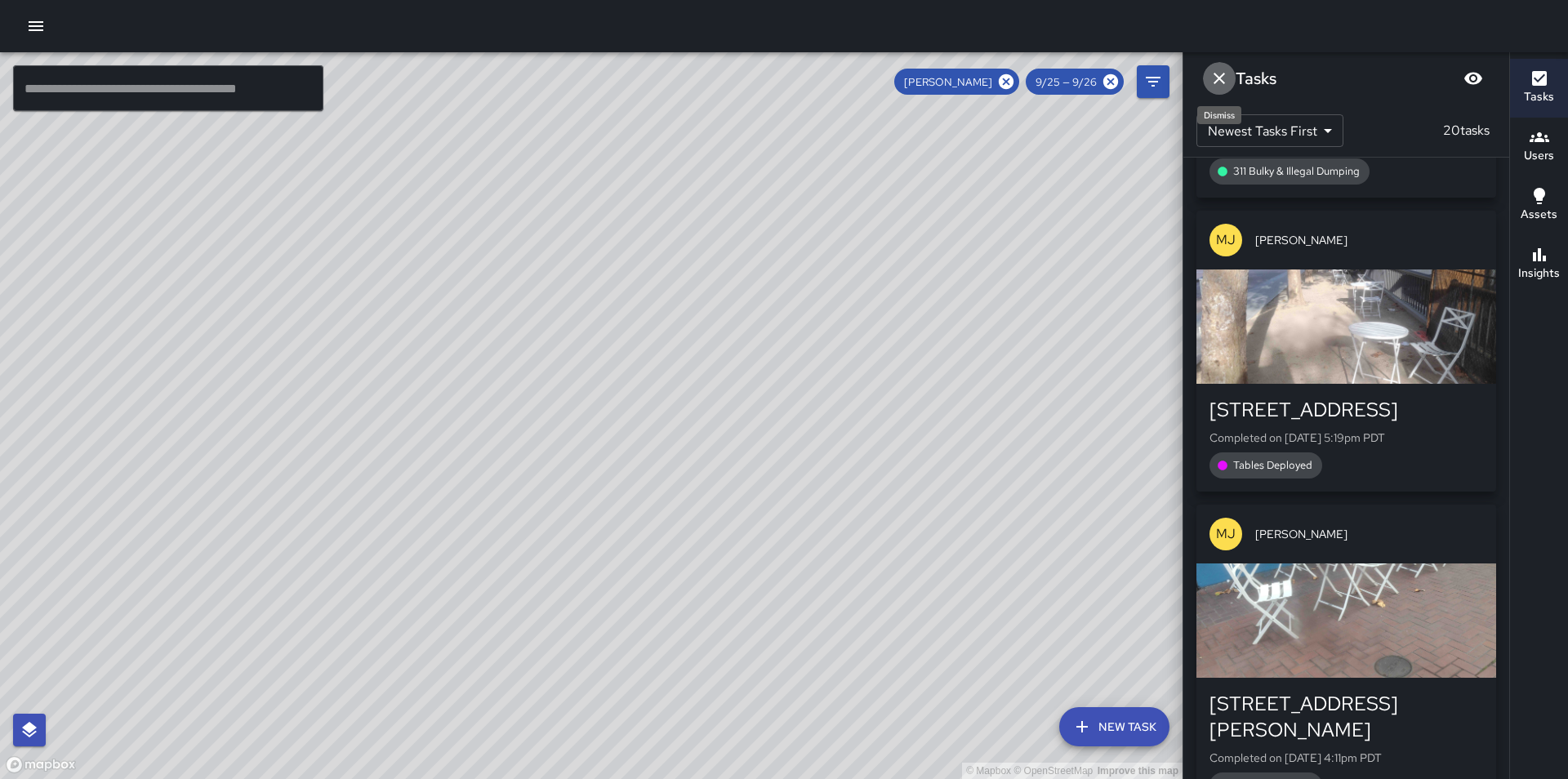
click at [1220, 80] on icon "Dismiss" at bounding box center [1219, 79] width 20 height 20
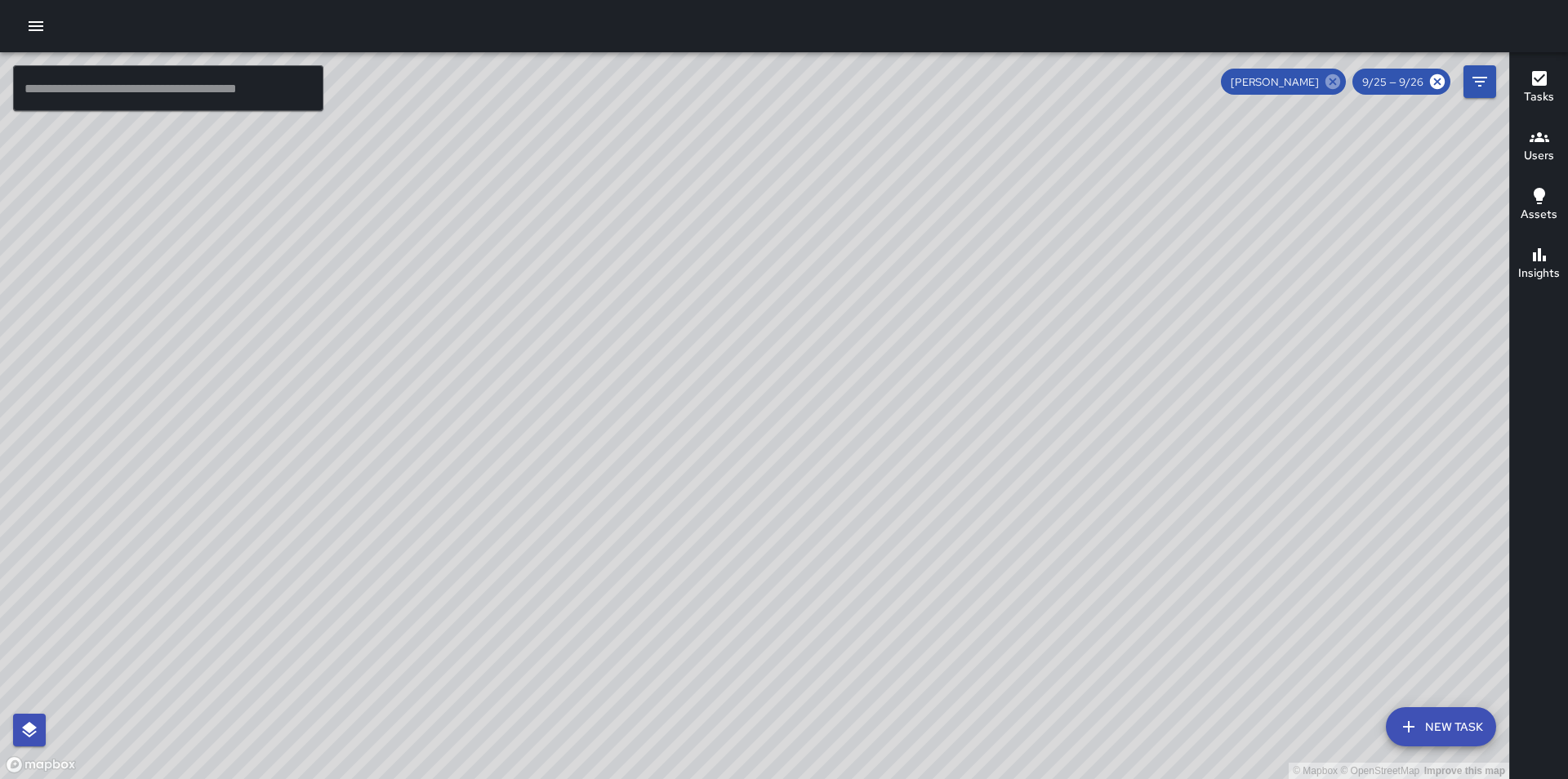
click at [1336, 81] on icon at bounding box center [1333, 81] width 18 height 18
click at [1483, 82] on icon "Filters" at bounding box center [1479, 81] width 15 height 9
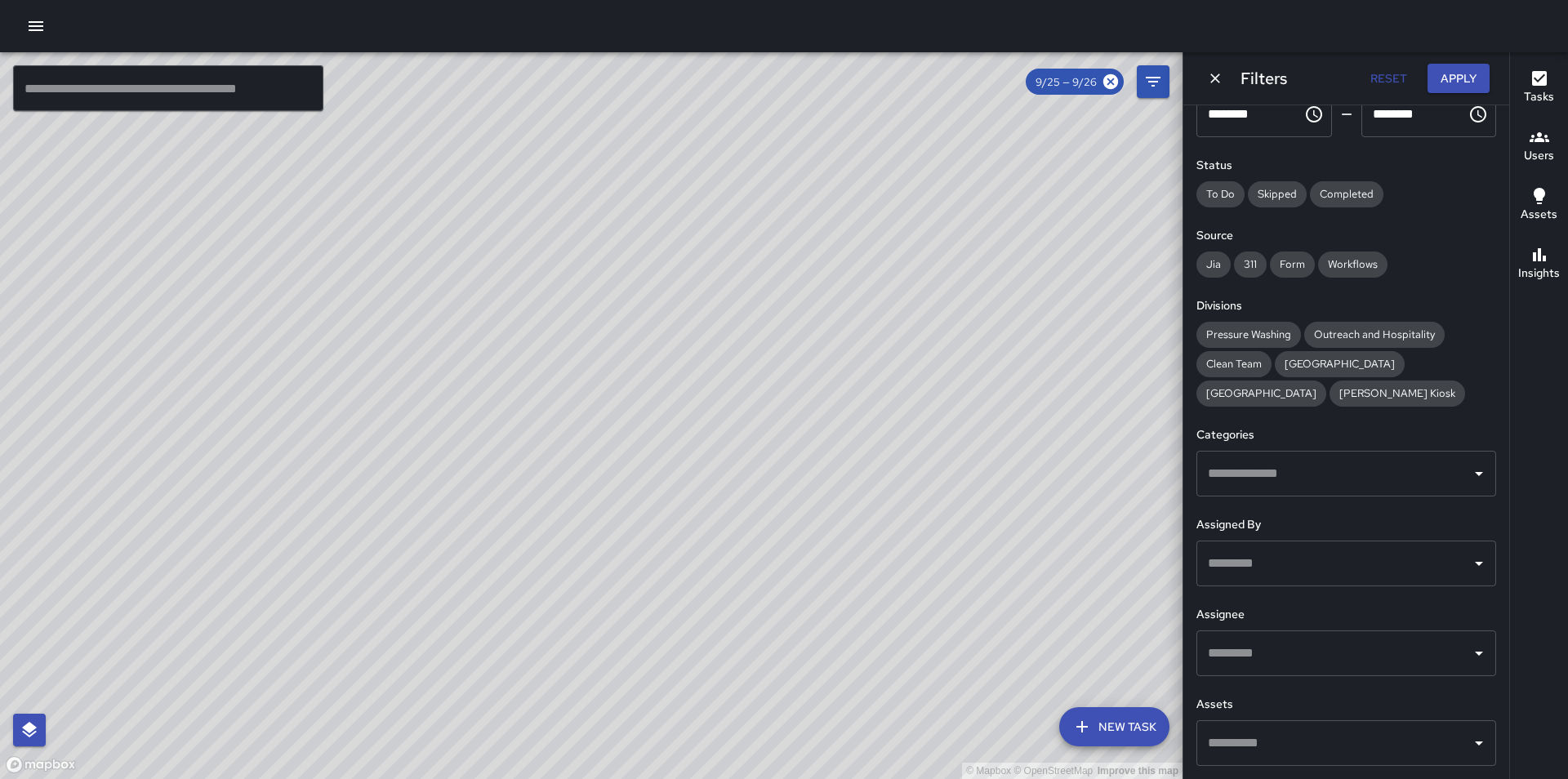
click at [1329, 650] on input "text" at bounding box center [1334, 653] width 260 height 31
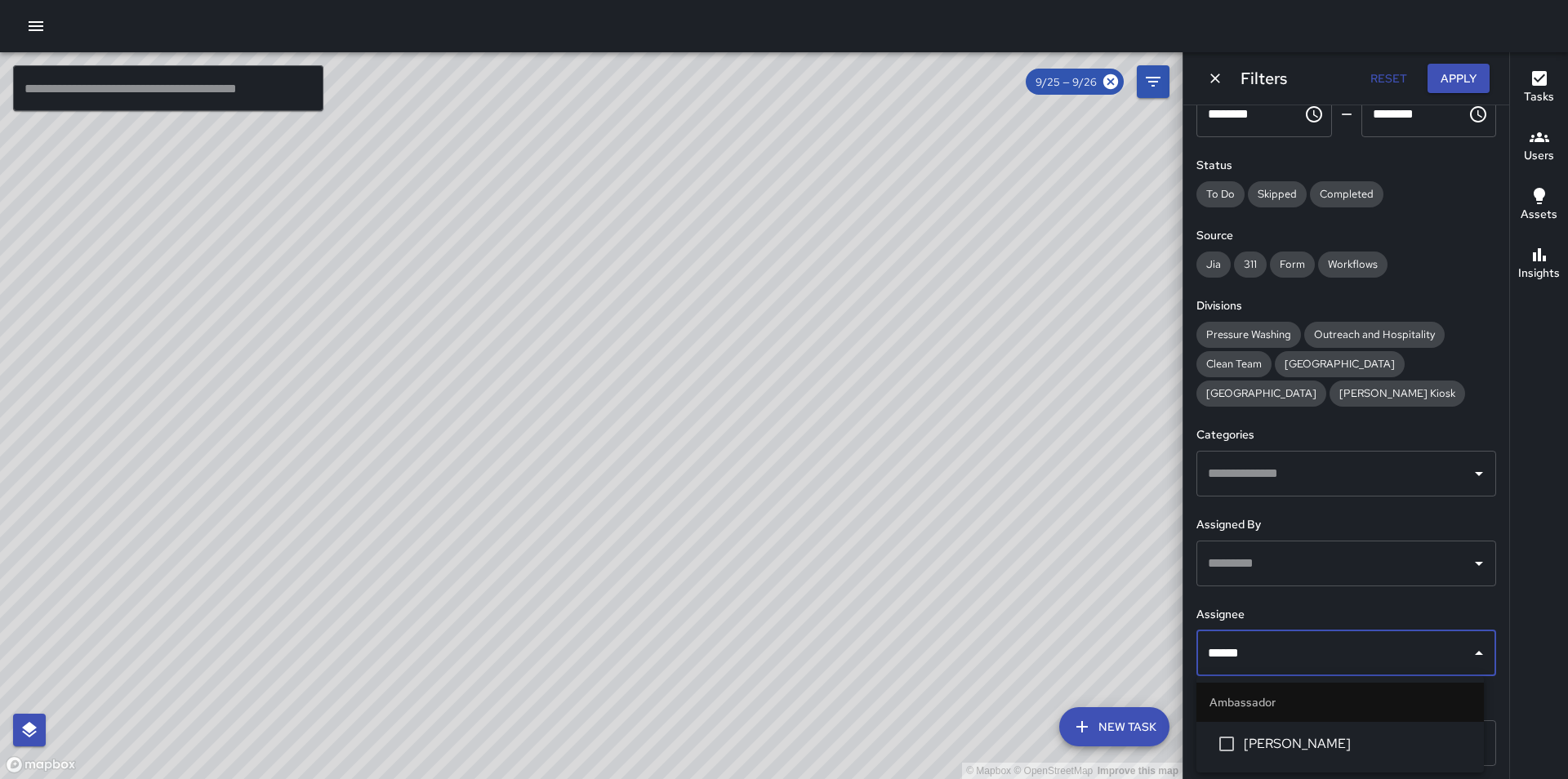
type input "*******"
click at [1345, 750] on span "Alfonso Del Rio" at bounding box center [1357, 744] width 227 height 20
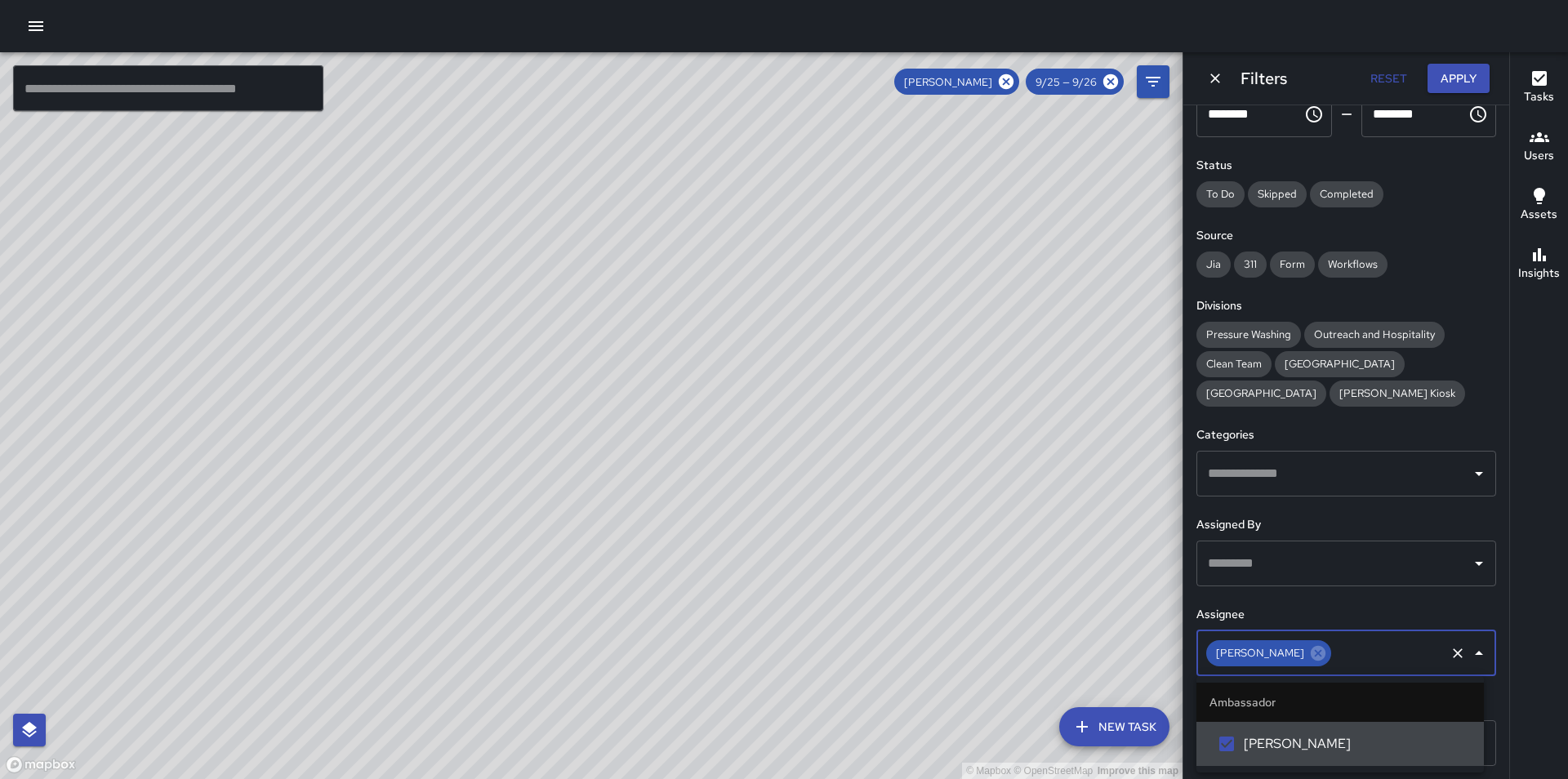
scroll to position [3188, 0]
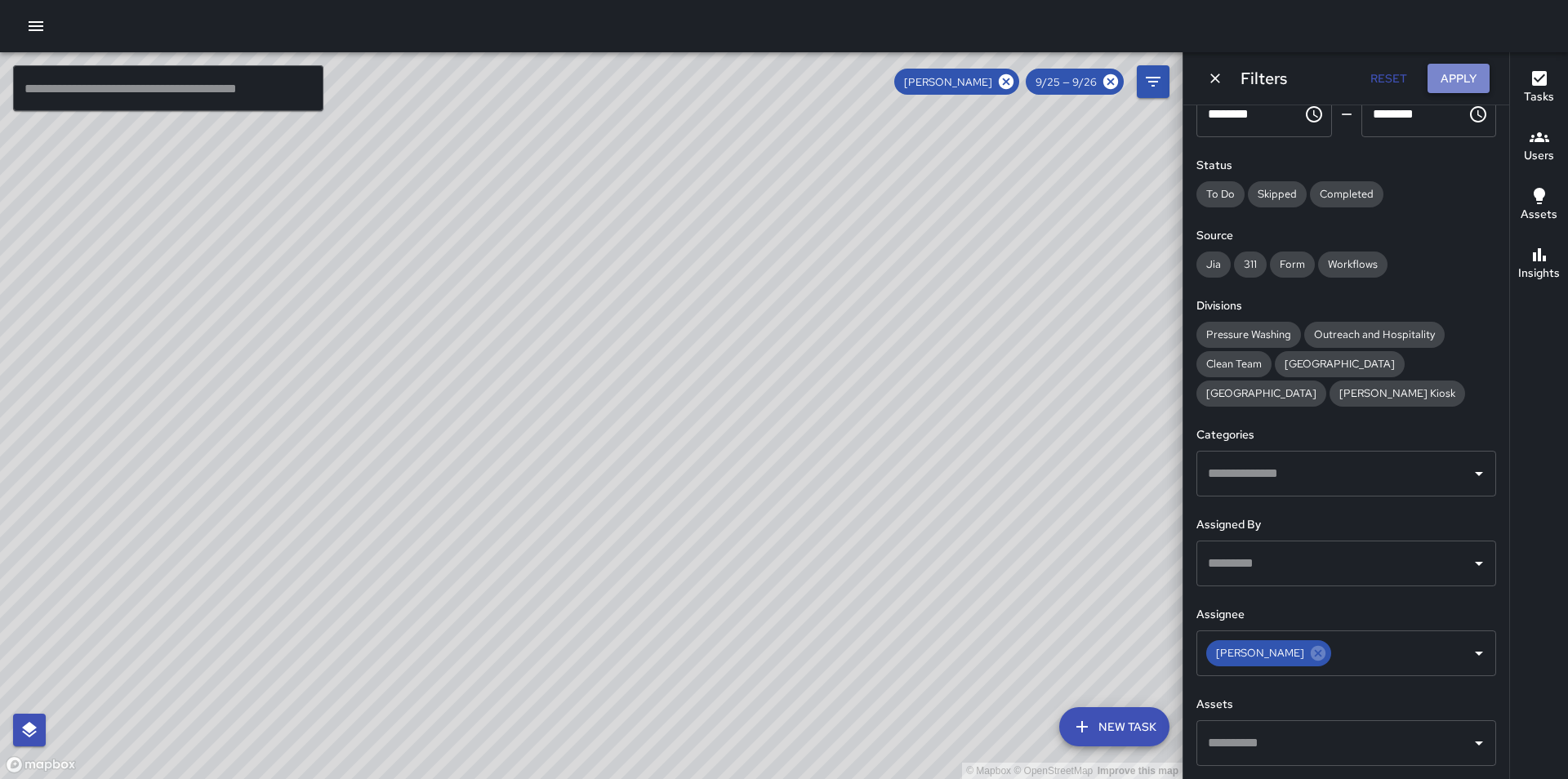
click at [1448, 72] on button "Apply" at bounding box center [1458, 79] width 62 height 30
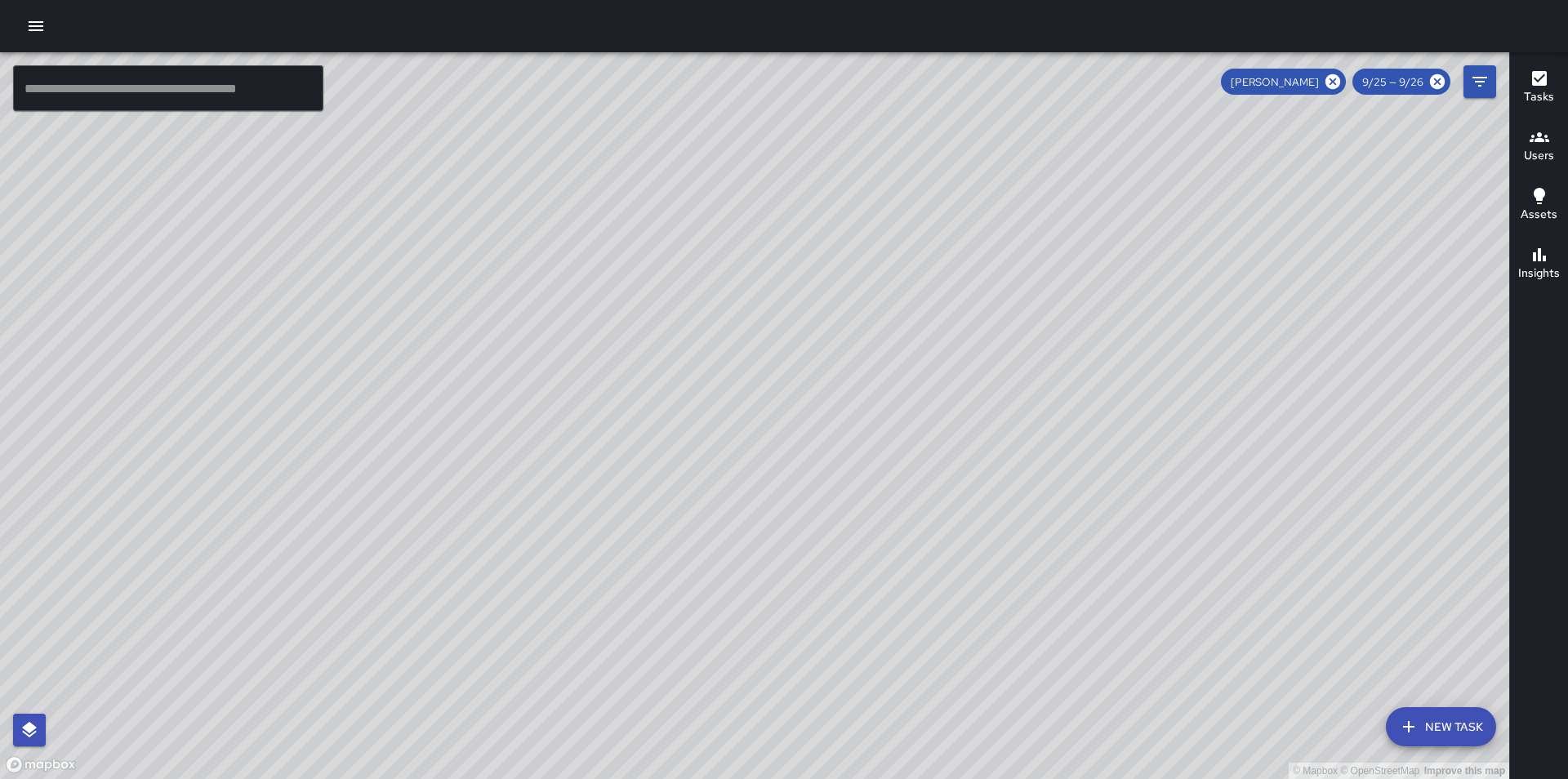
drag, startPoint x: 1044, startPoint y: 294, endPoint x: 1092, endPoint y: 414, distance: 129.2
click at [1092, 414] on div "© Mapbox © OpenStreetMap Improve this map" at bounding box center [755, 416] width 1509 height 727
click at [1538, 75] on icon "button" at bounding box center [1539, 78] width 15 height 15
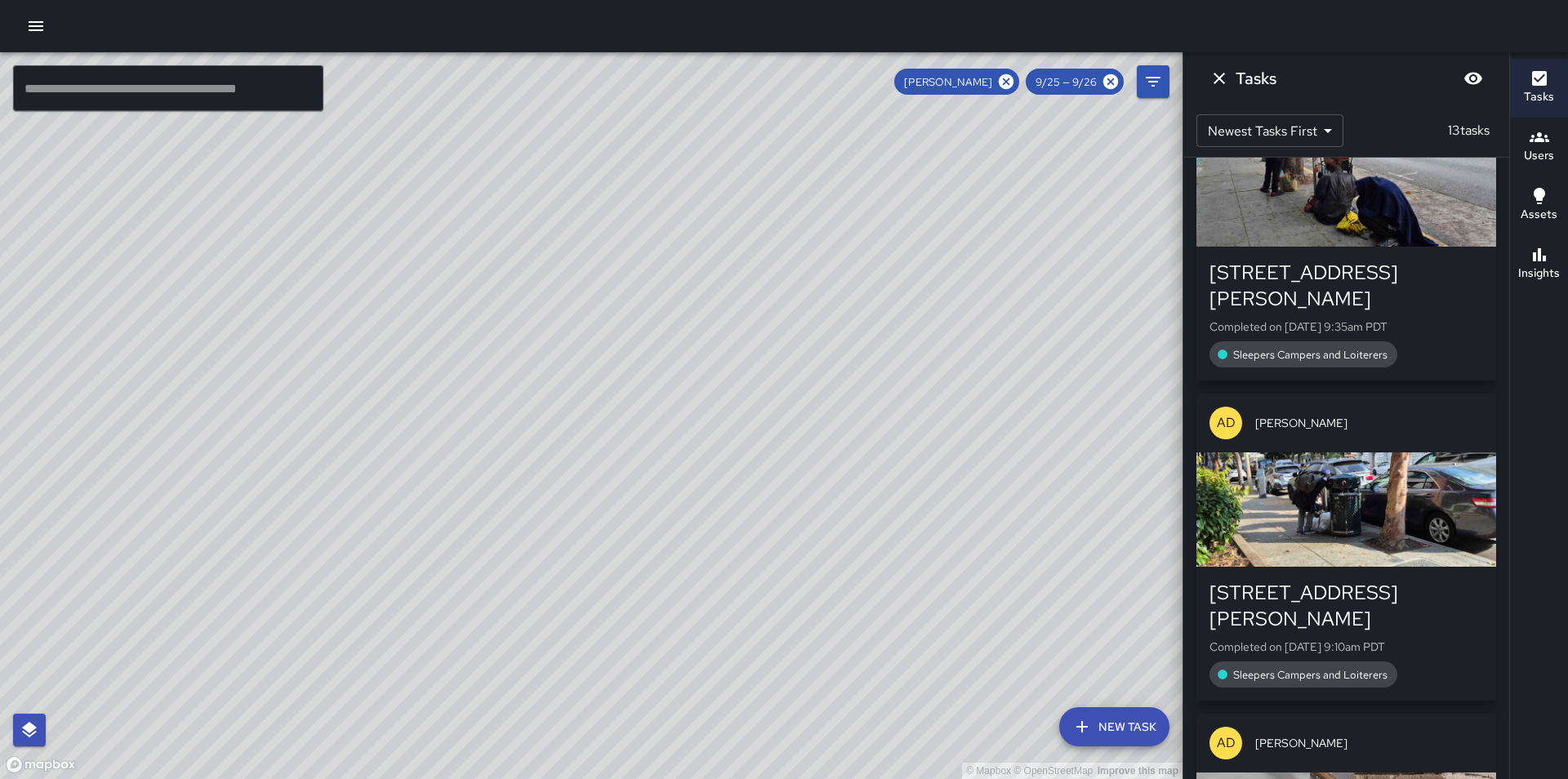
scroll to position [1751, 0]
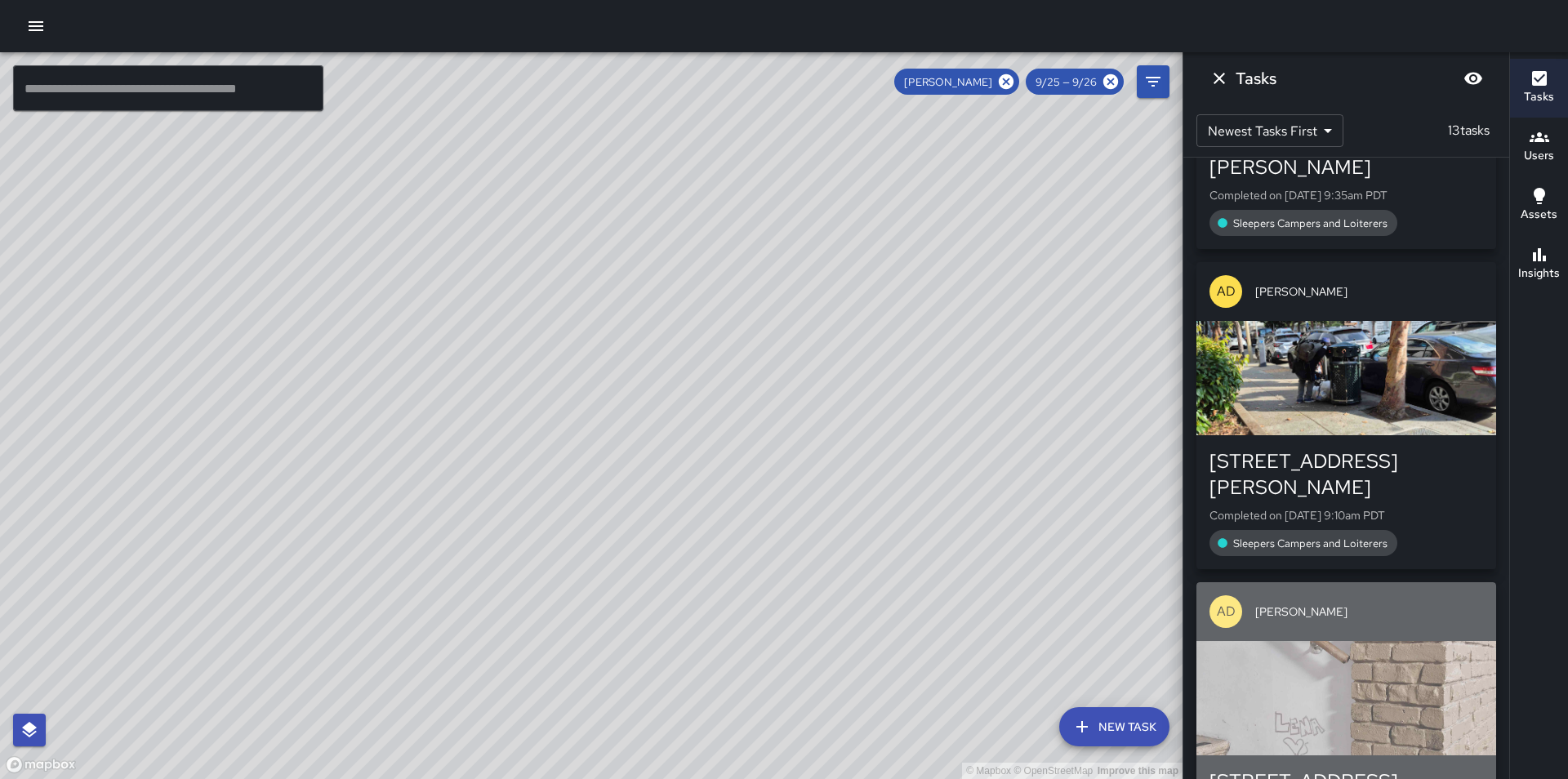
click at [1387, 641] on div "button" at bounding box center [1345, 698] width 299 height 115
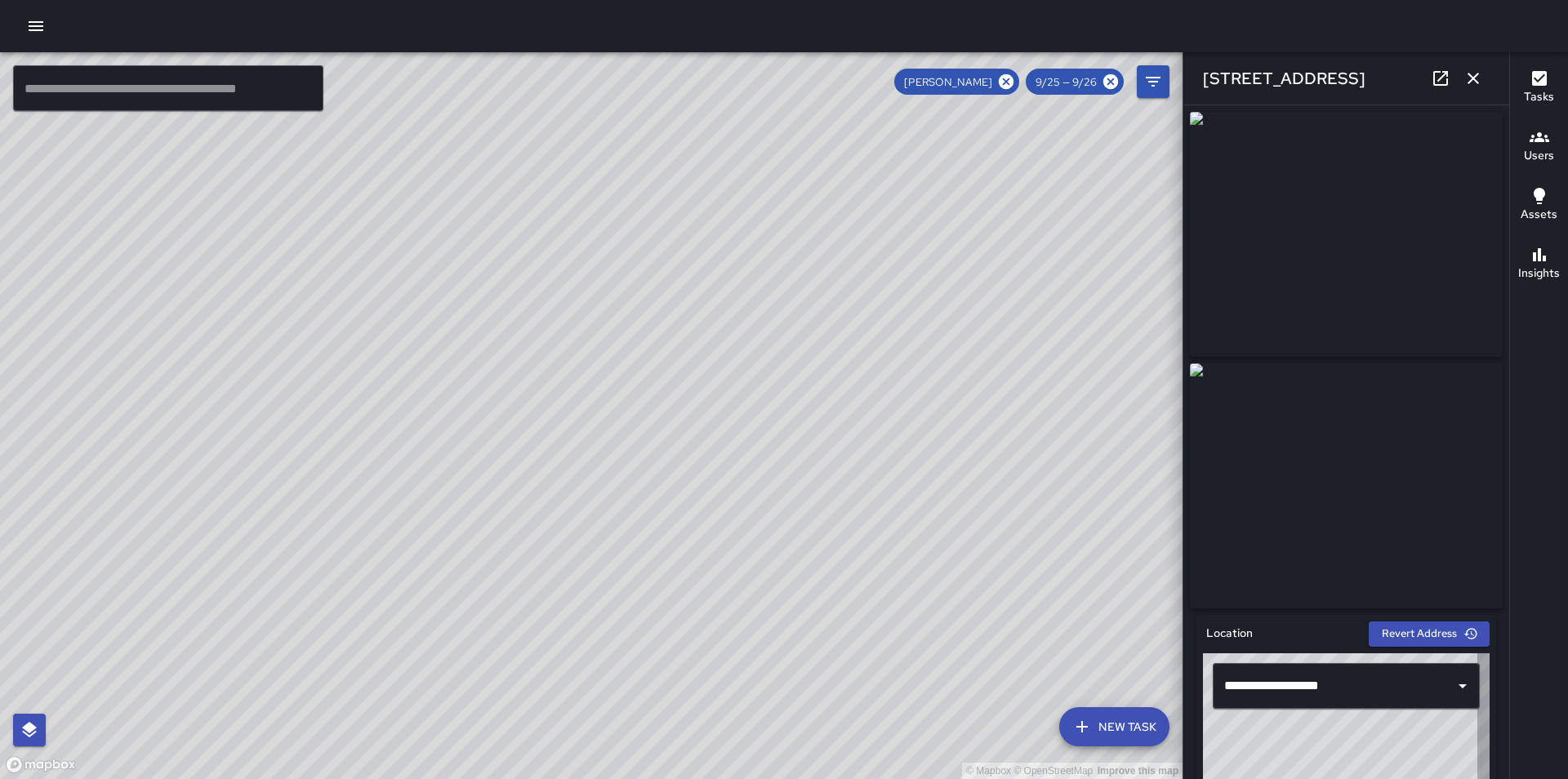
type input "**********"
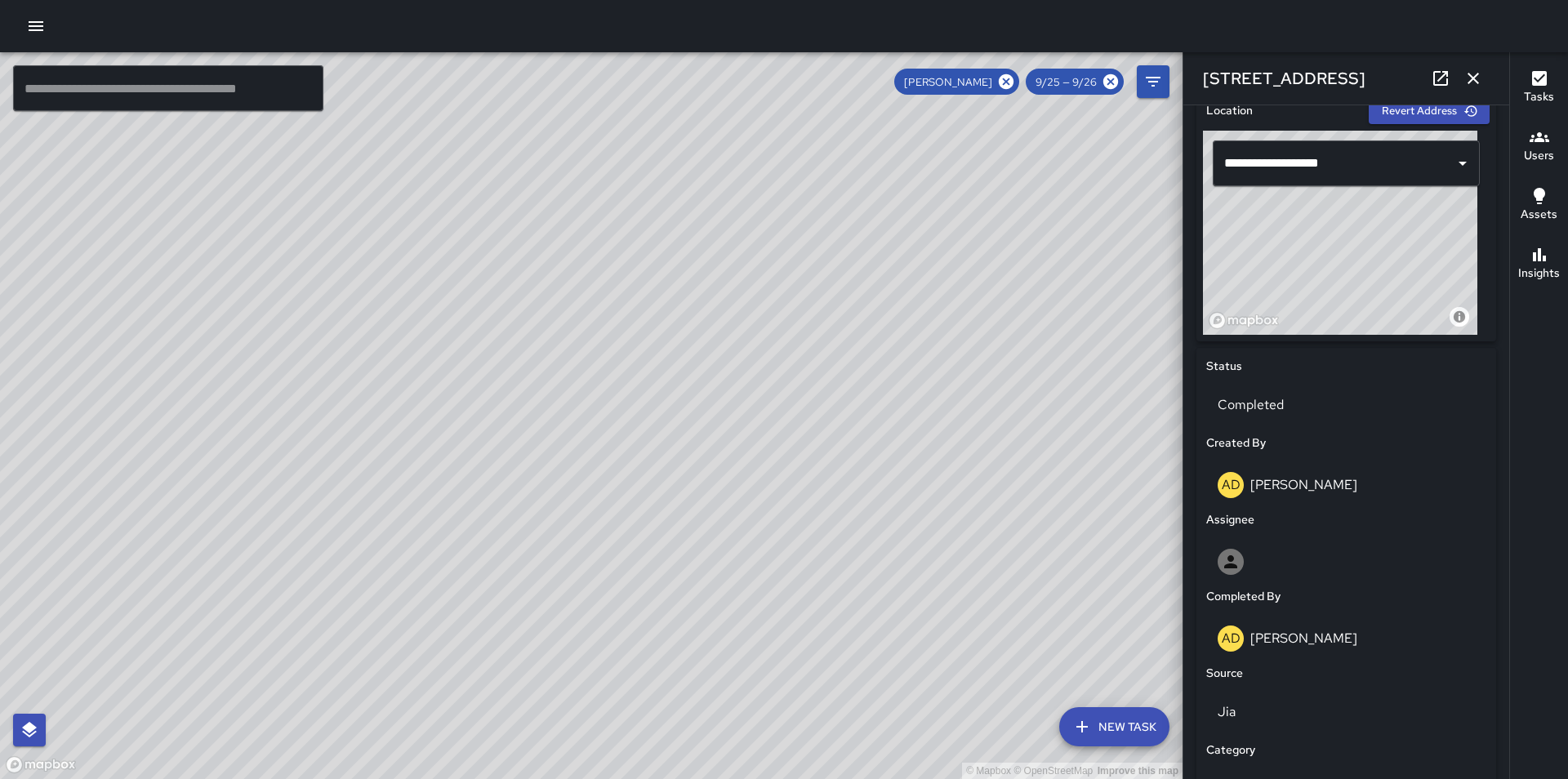
scroll to position [599, 0]
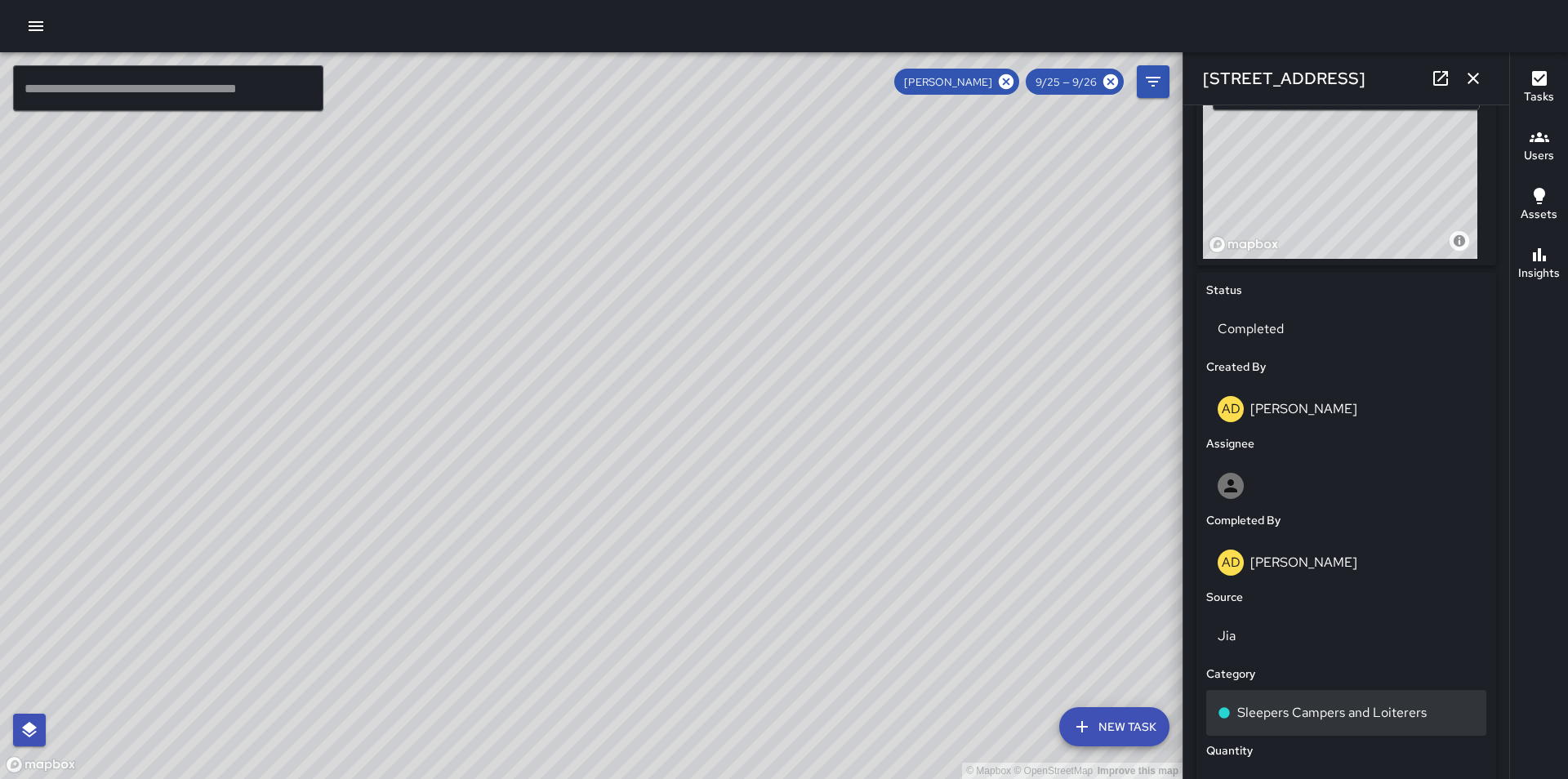
click at [1393, 730] on div "Sleepers Campers and Loiterers" at bounding box center [1345, 713] width 280 height 46
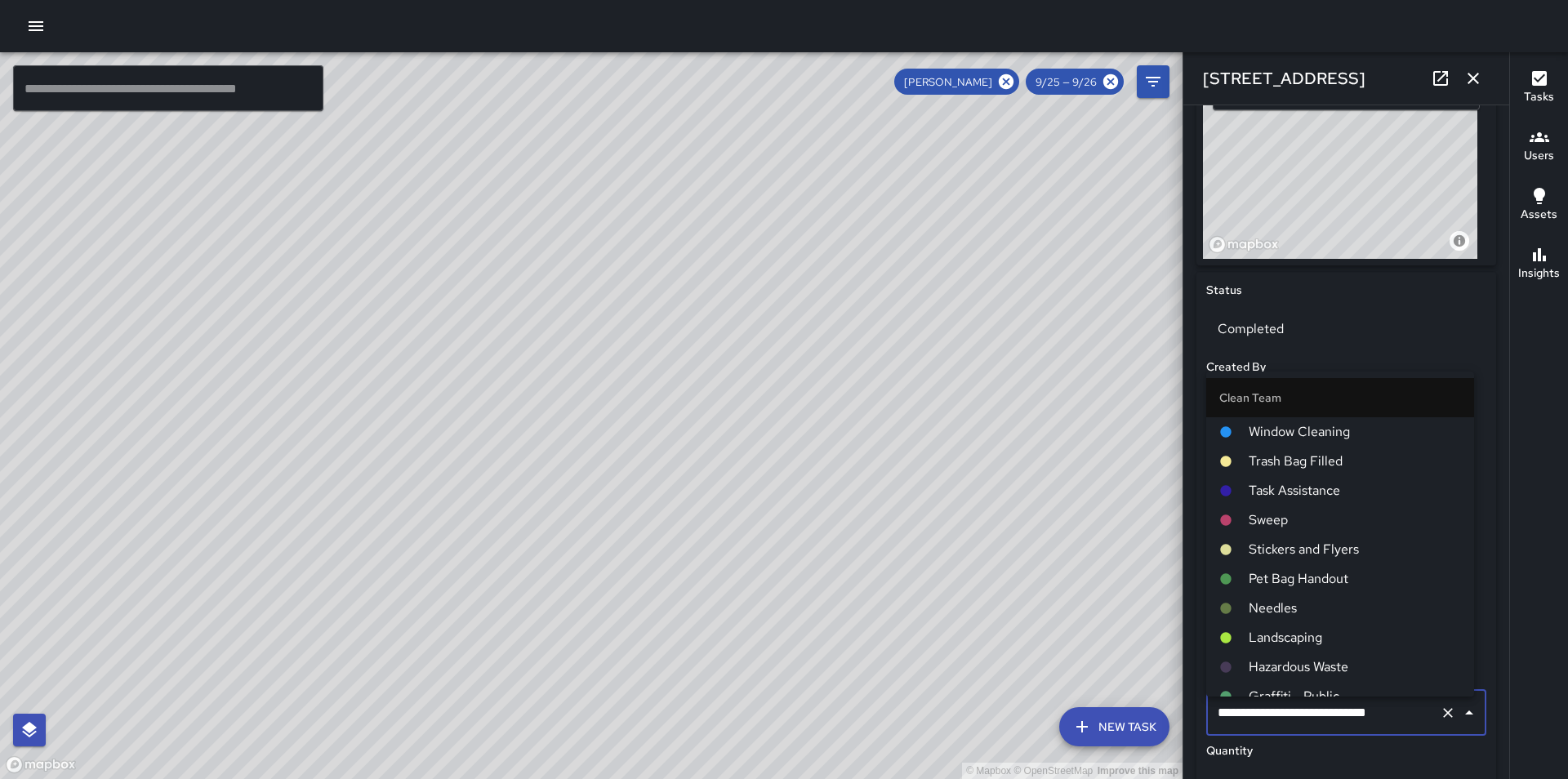
scroll to position [358, 0]
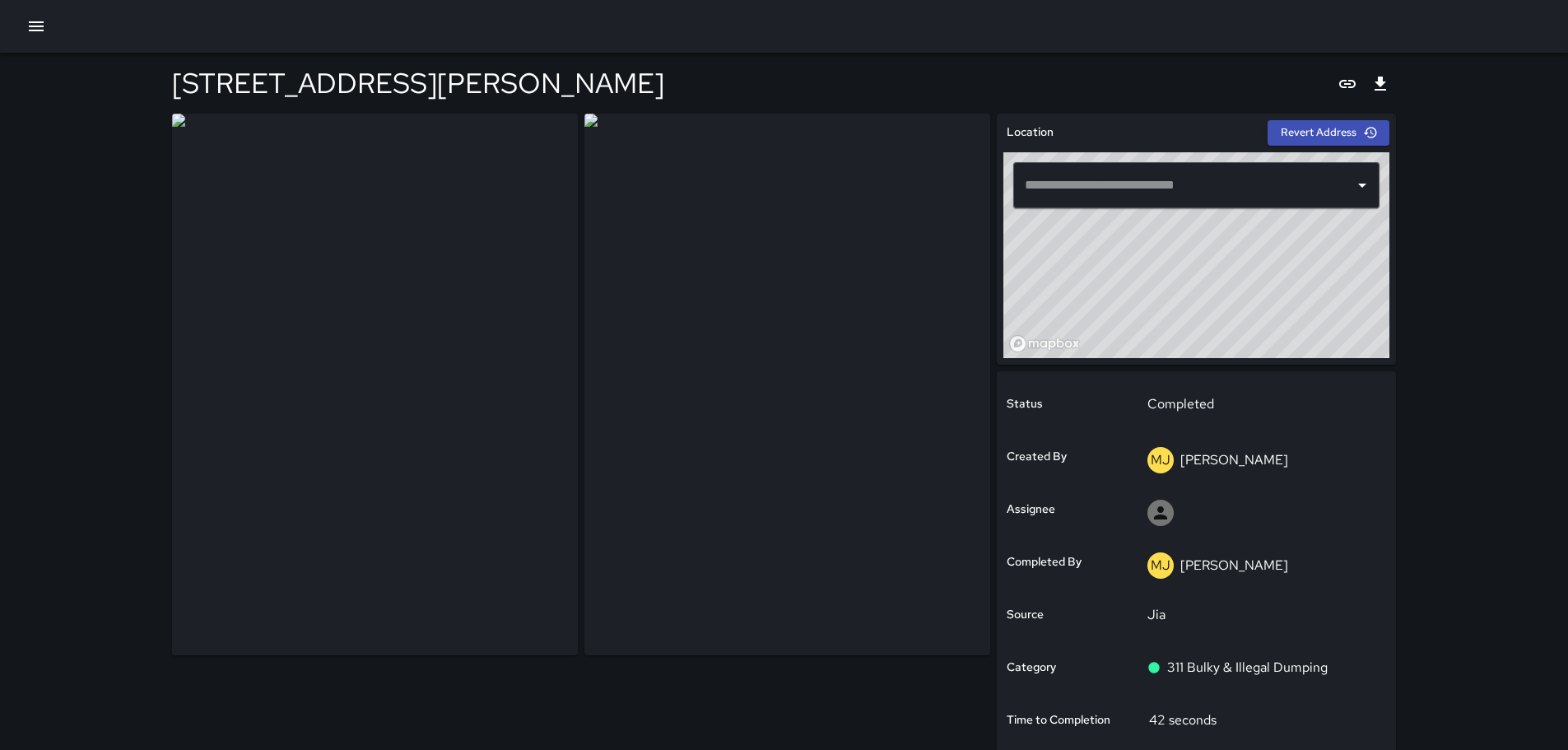
type input "**********"
click at [1512, 359] on div "**********" at bounding box center [784, 501] width 1568 height 1003
type input "**********"
